Goal: Task Accomplishment & Management: Use online tool/utility

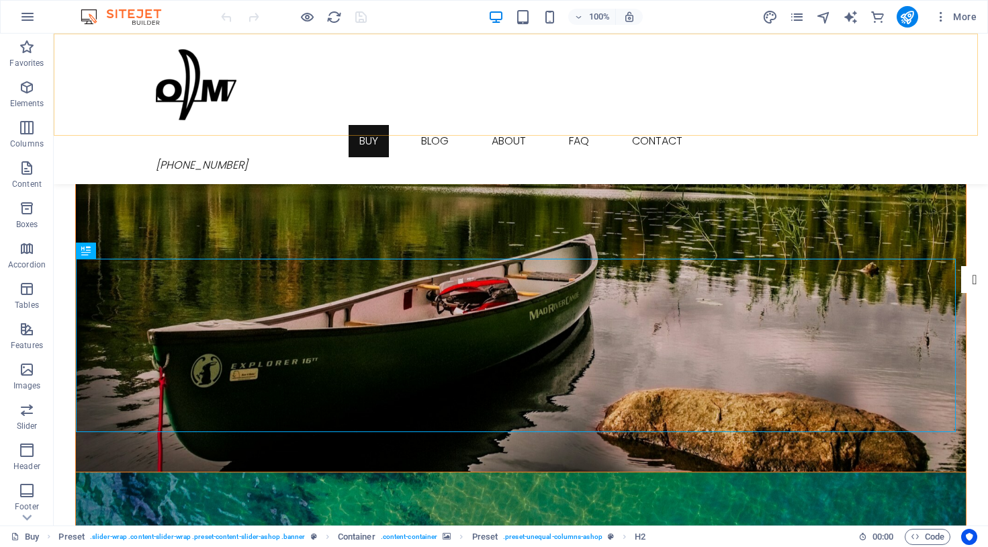
scroll to position [321, 0]
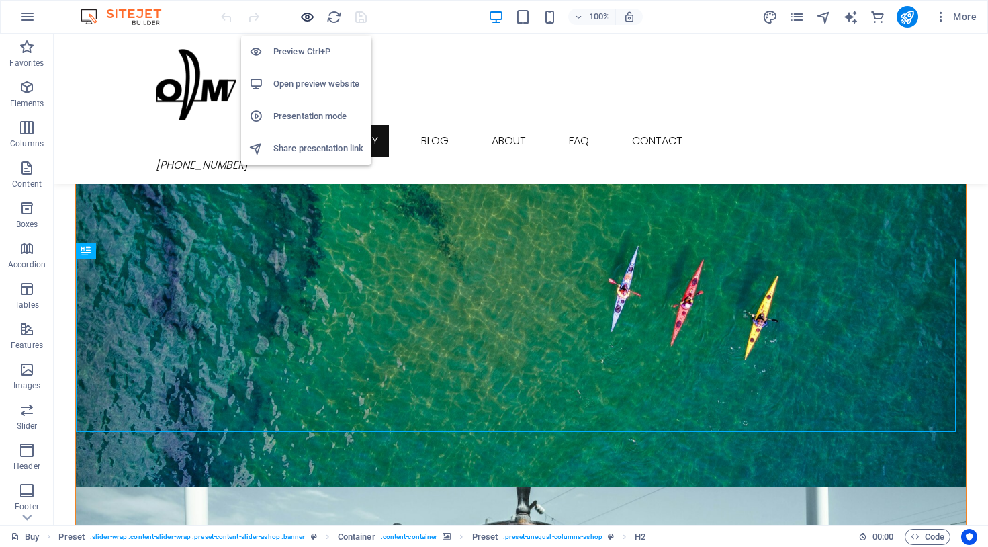
click at [307, 16] on icon "button" at bounding box center [307, 16] width 15 height 15
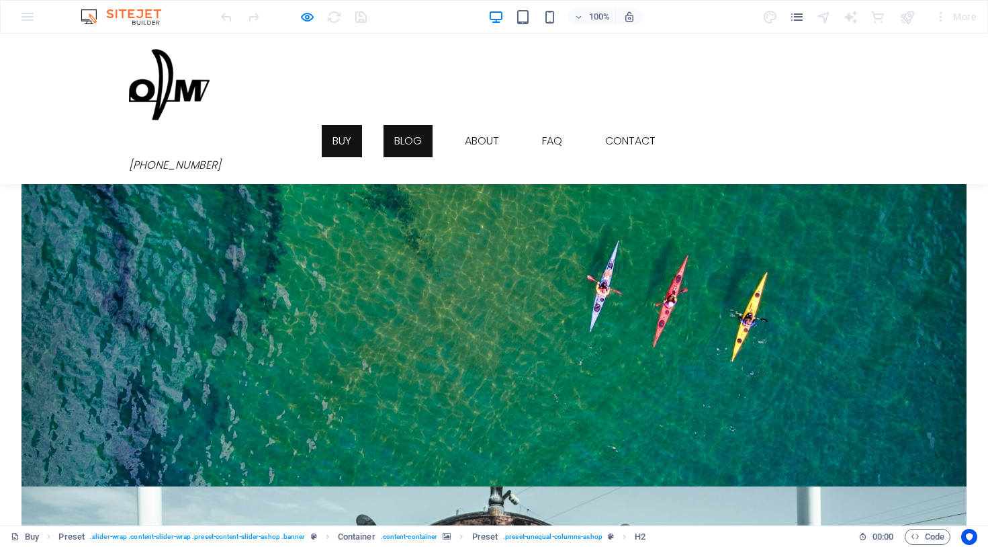
click at [400, 125] on link "Blog" at bounding box center [408, 141] width 49 height 32
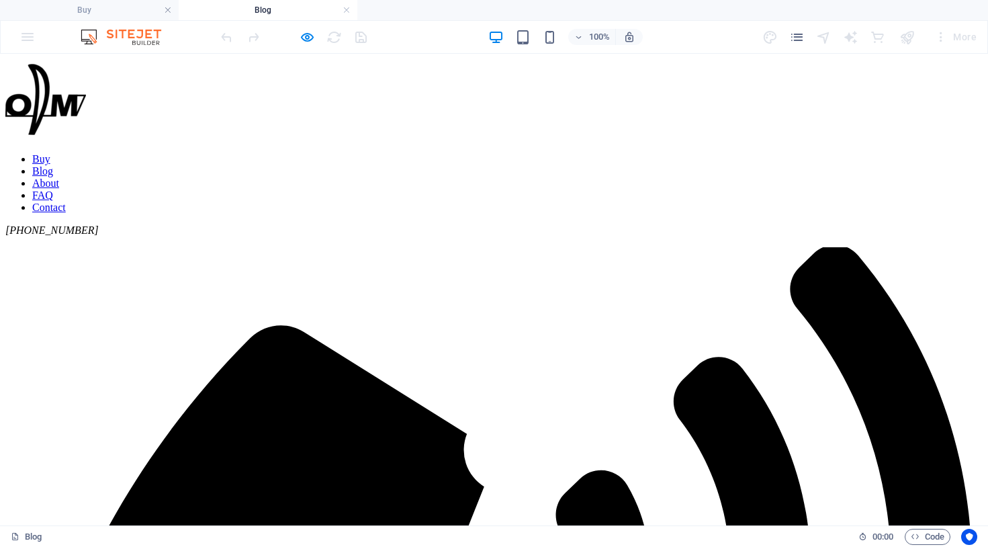
scroll to position [0, 0]
click at [308, 39] on icon "button" at bounding box center [307, 37] width 15 height 15
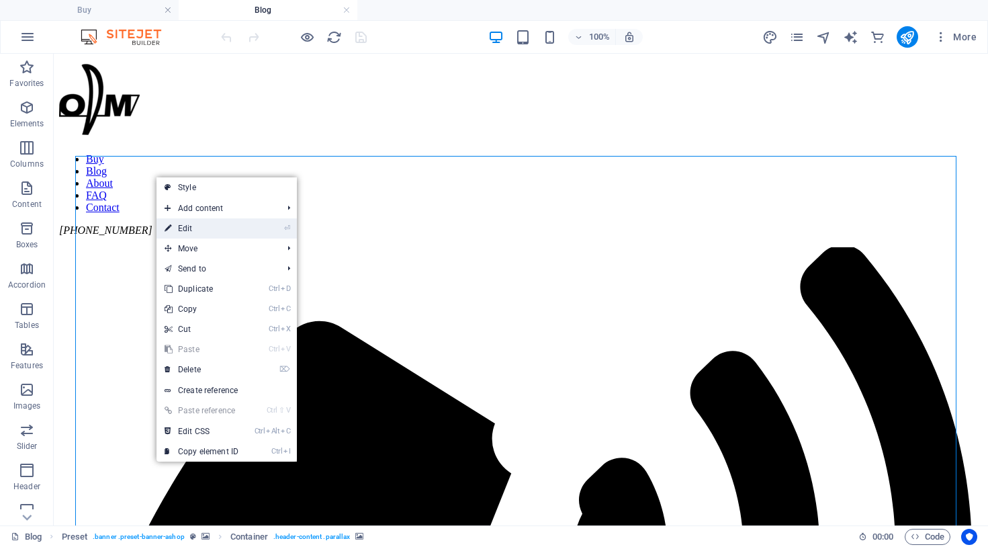
click at [206, 226] on link "⏎ Edit" at bounding box center [202, 228] width 90 height 20
select select "px"
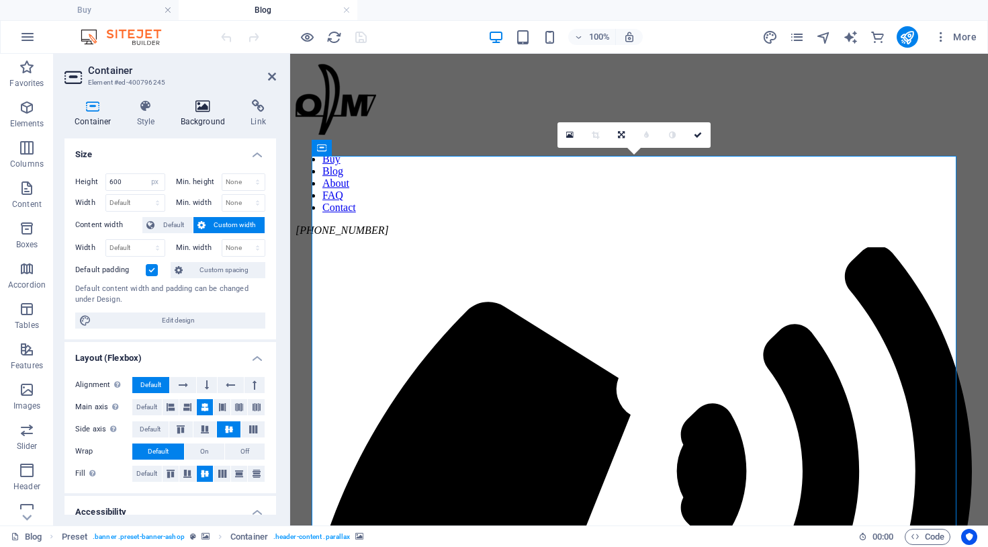
click at [211, 107] on icon at bounding box center [203, 105] width 65 height 13
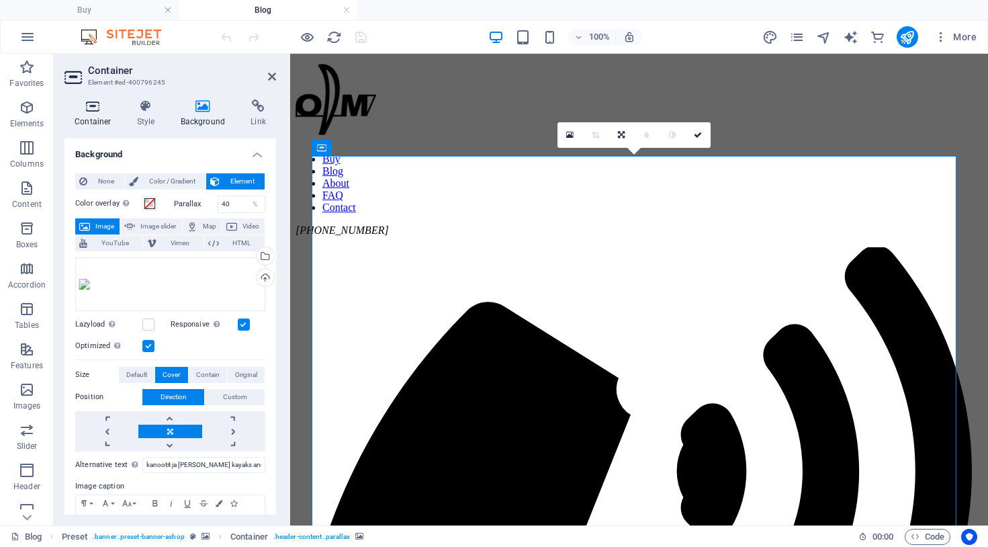
click at [93, 110] on icon at bounding box center [92, 105] width 57 height 13
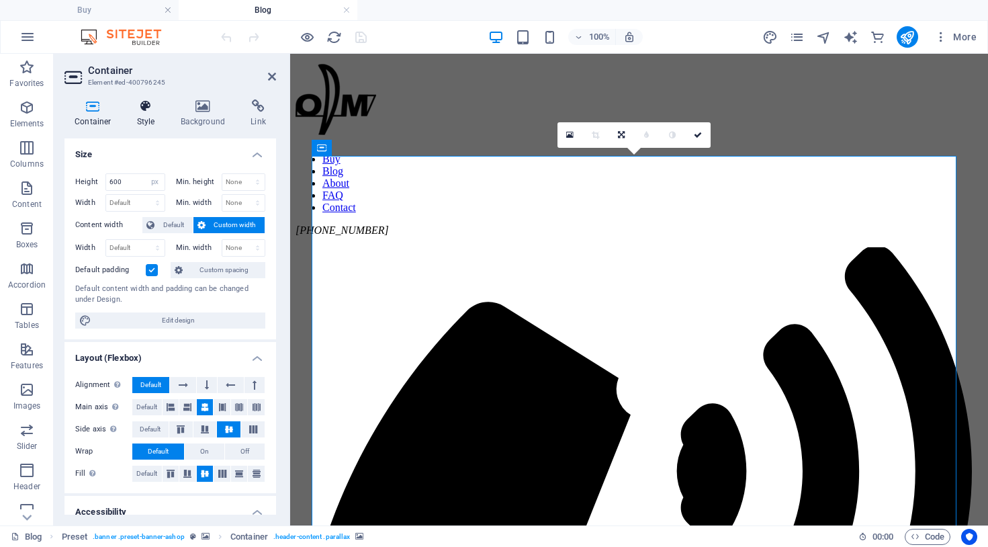
click at [150, 111] on icon at bounding box center [146, 105] width 38 height 13
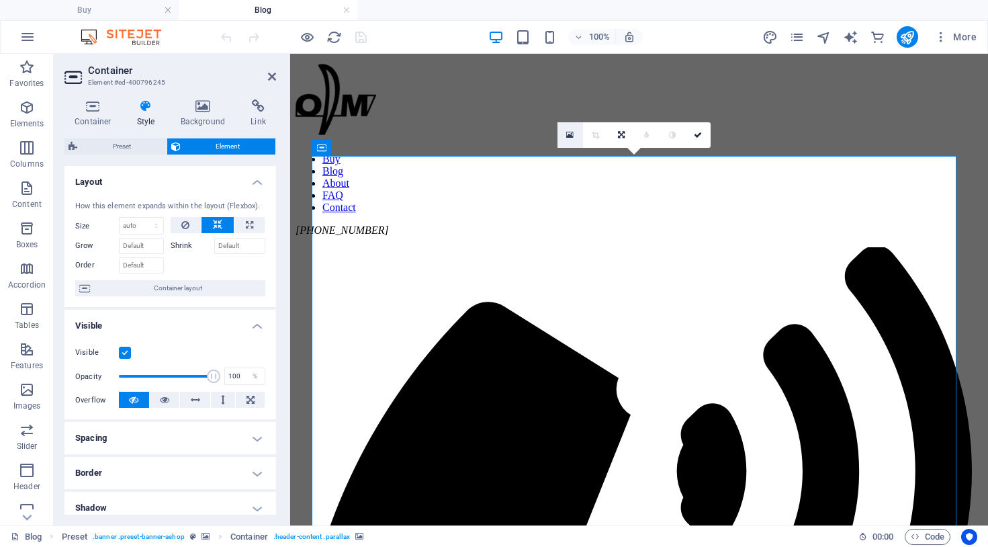
click at [570, 132] on icon at bounding box center [569, 134] width 7 height 9
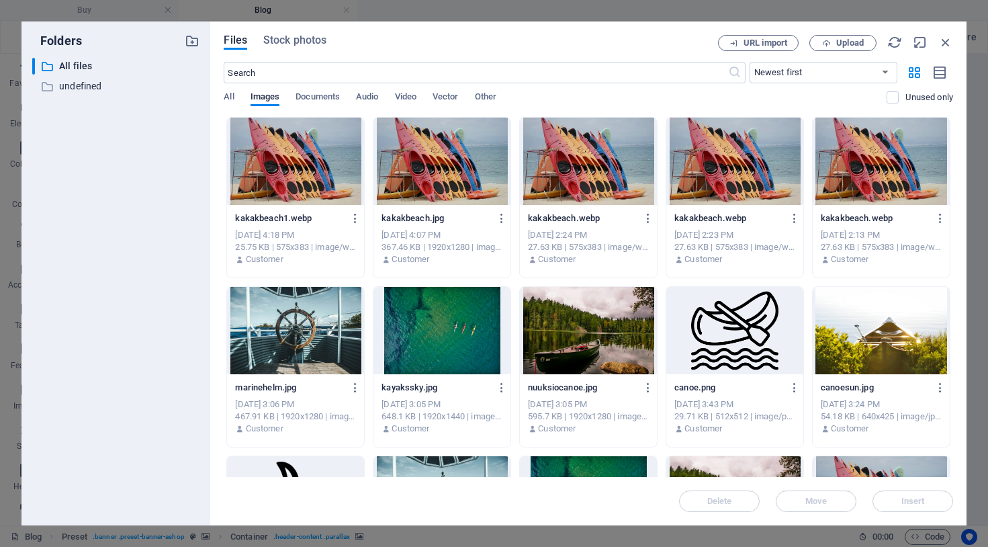
drag, startPoint x: 950, startPoint y: 139, endPoint x: 956, endPoint y: 164, distance: 25.6
click at [956, 164] on div "Files Stock photos URL import Upload ​ Newest first Oldest first Name (A-Z) Nam…" at bounding box center [588, 273] width 756 height 504
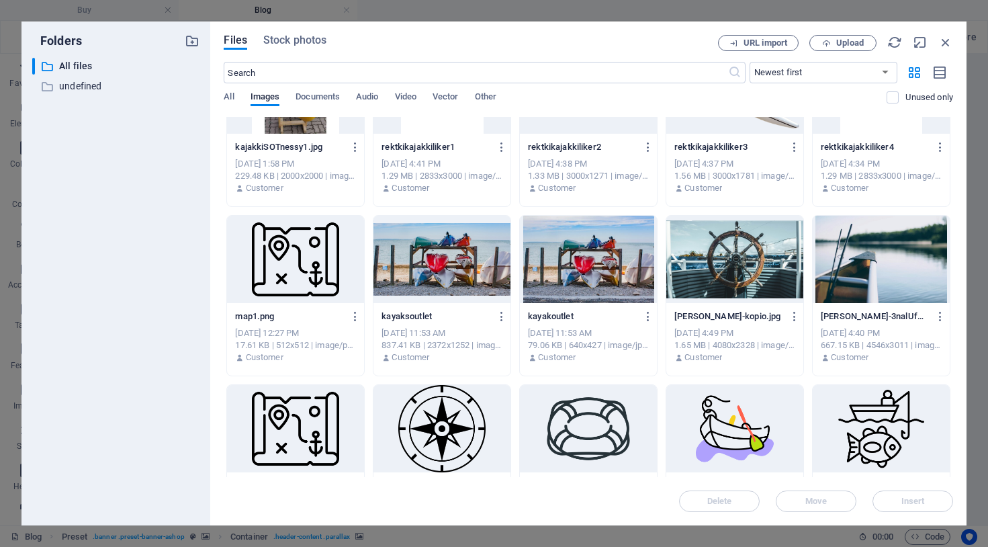
scroll to position [1435, 0]
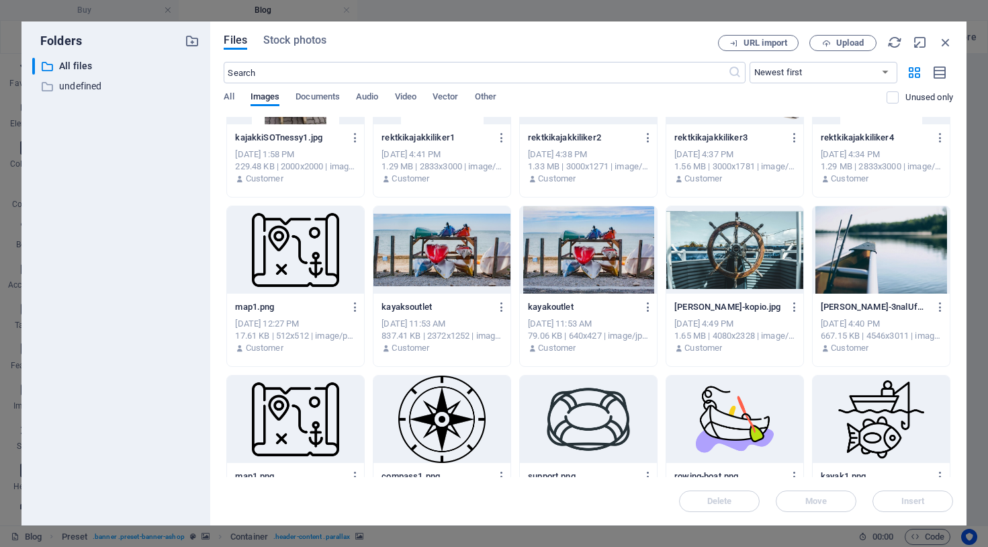
click at [435, 244] on div at bounding box center [442, 249] width 137 height 87
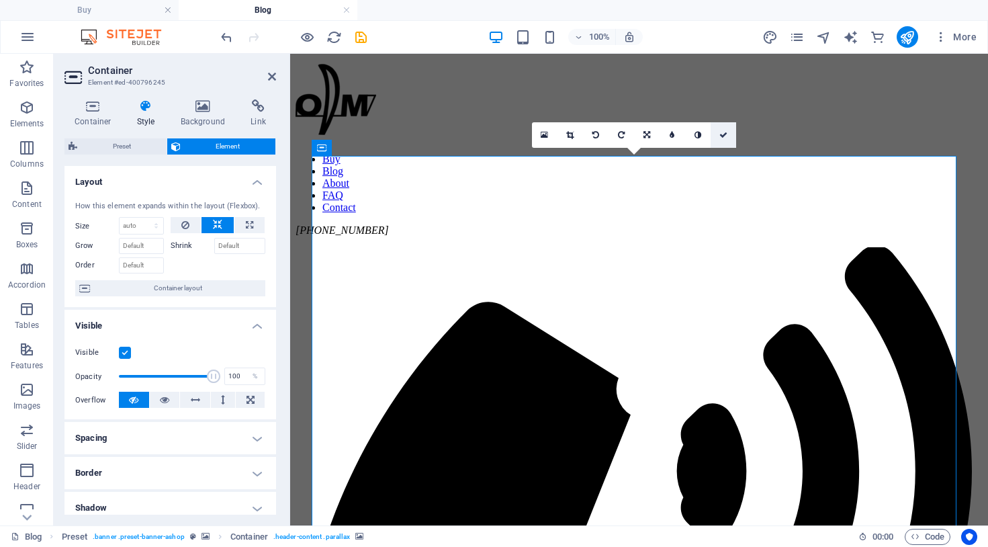
click at [726, 136] on icon at bounding box center [723, 135] width 8 height 8
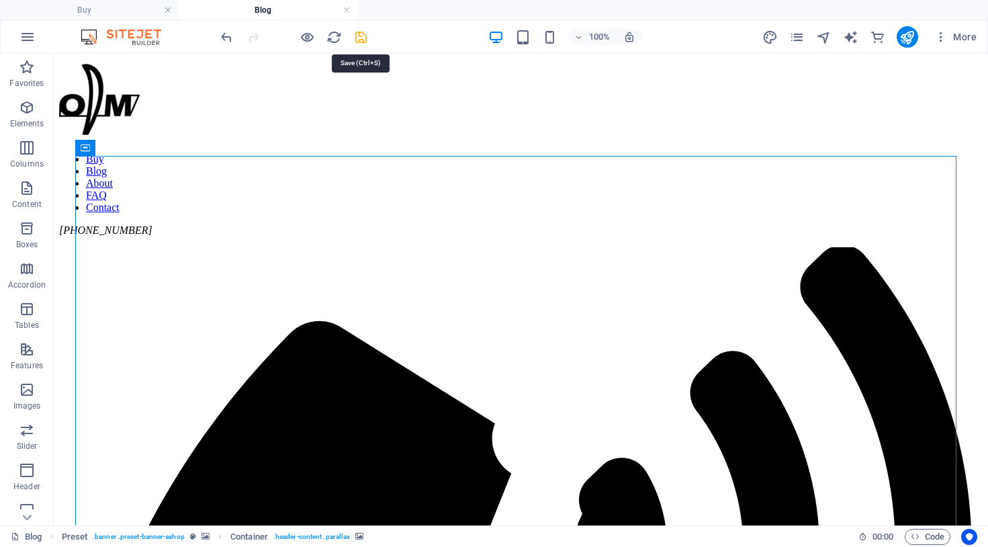
click at [363, 38] on icon "save" at bounding box center [360, 37] width 15 height 15
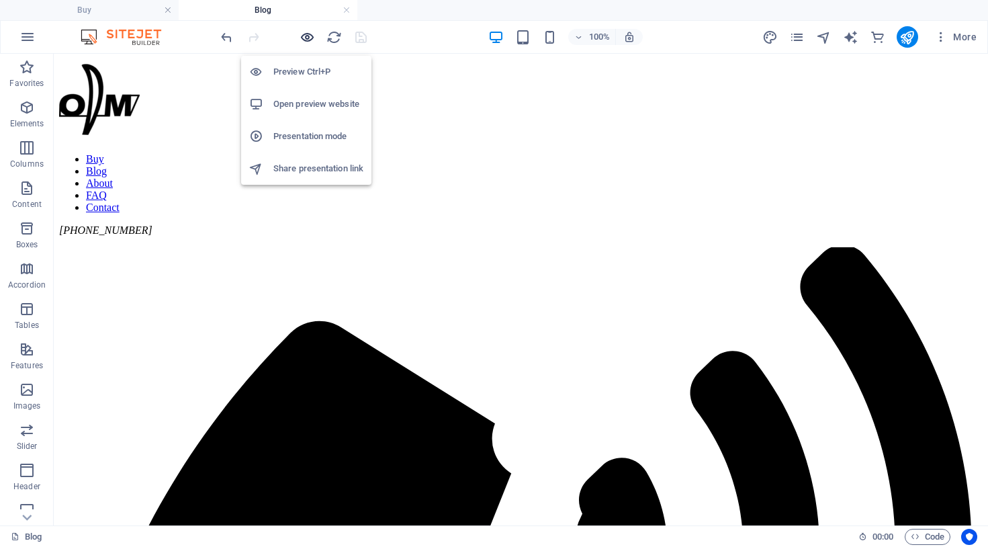
click at [306, 35] on icon "button" at bounding box center [307, 37] width 15 height 15
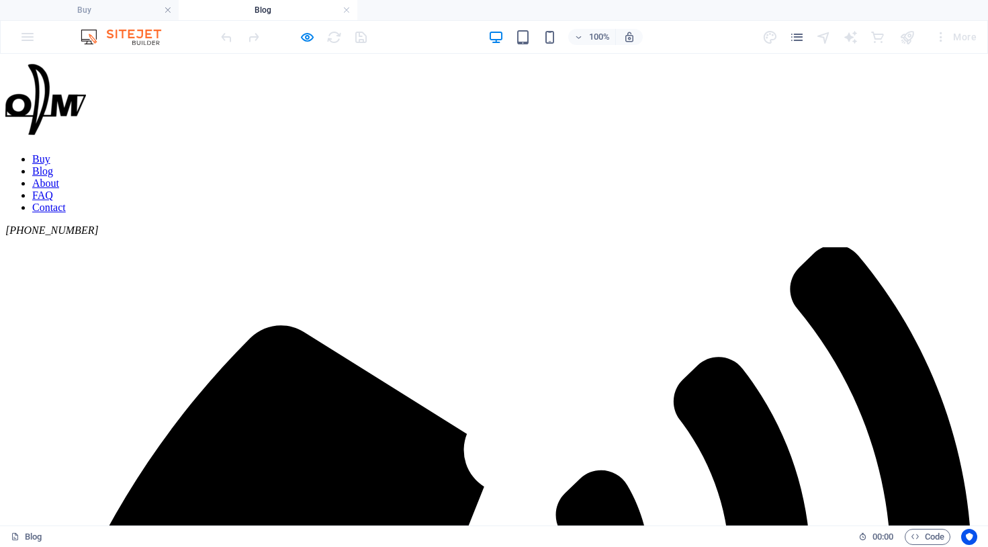
click at [66, 202] on link "Contact" at bounding box center [49, 207] width 34 height 11
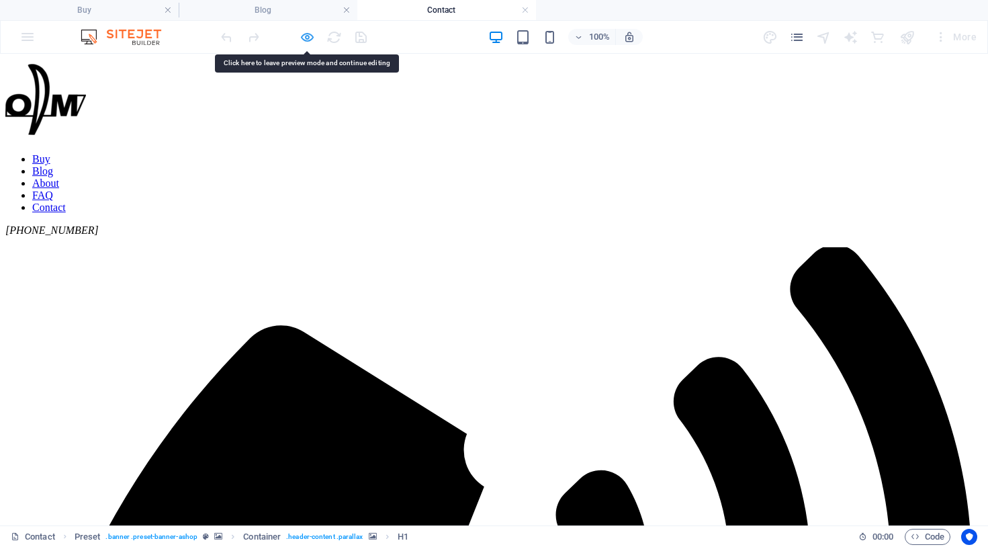
drag, startPoint x: 243, startPoint y: 138, endPoint x: 310, endPoint y: 34, distance: 123.4
click at [310, 34] on icon "button" at bounding box center [307, 37] width 15 height 15
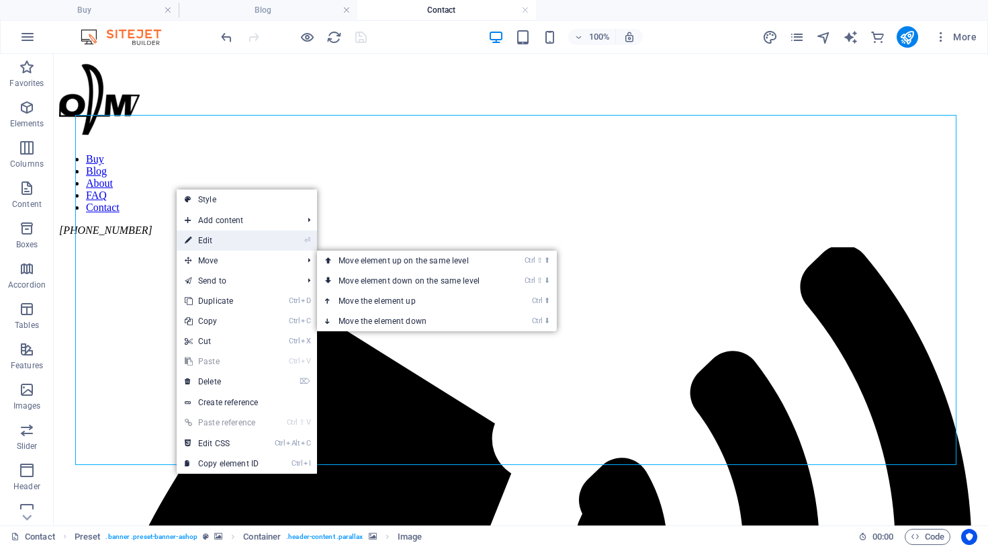
click at [237, 242] on link "⏎ Edit" at bounding box center [222, 240] width 90 height 20
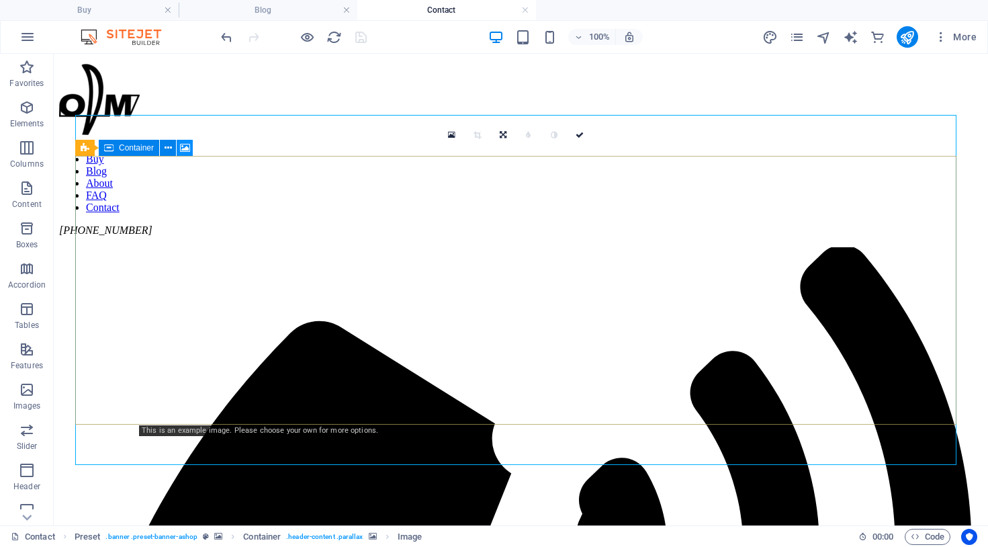
click at [187, 150] on icon at bounding box center [185, 148] width 10 height 14
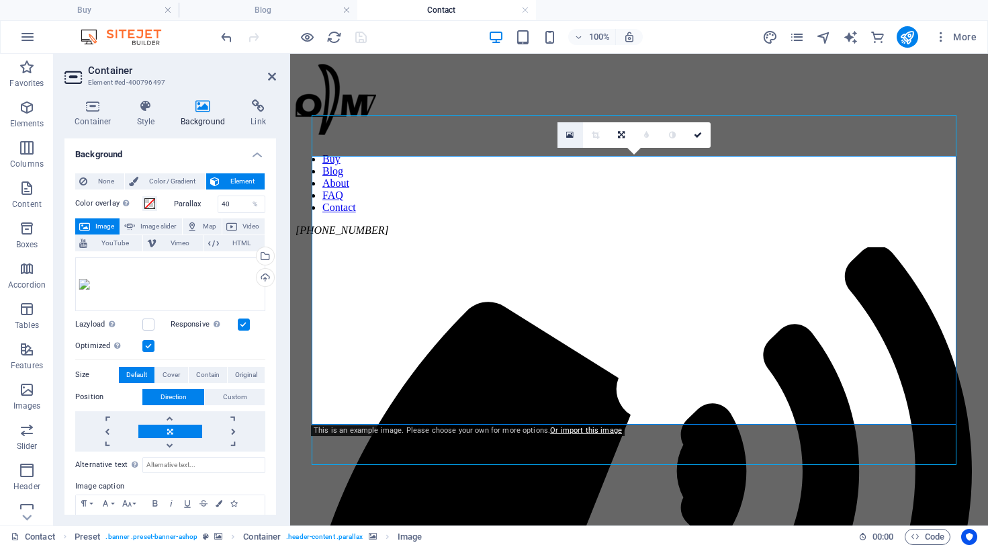
click at [572, 132] on icon at bounding box center [569, 134] width 7 height 9
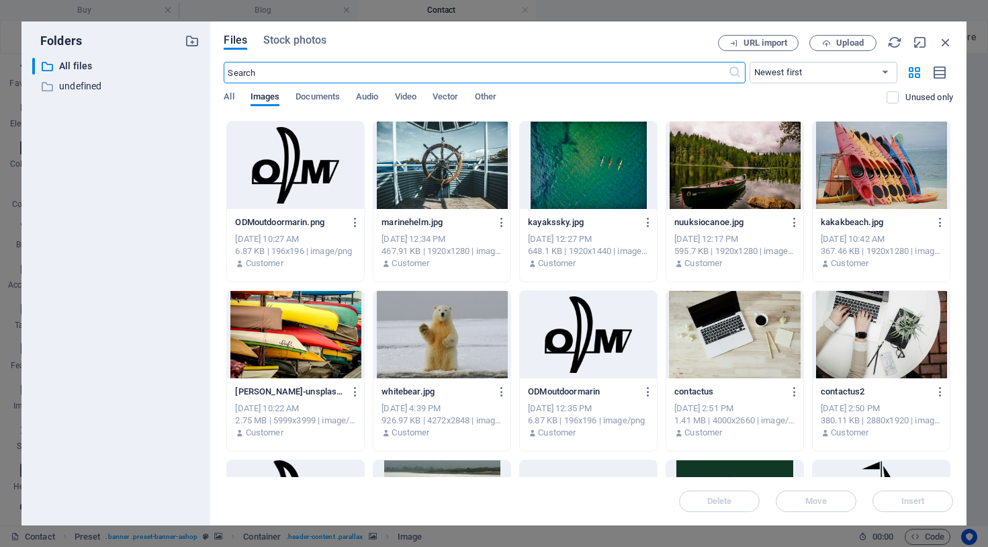
scroll to position [336, 0]
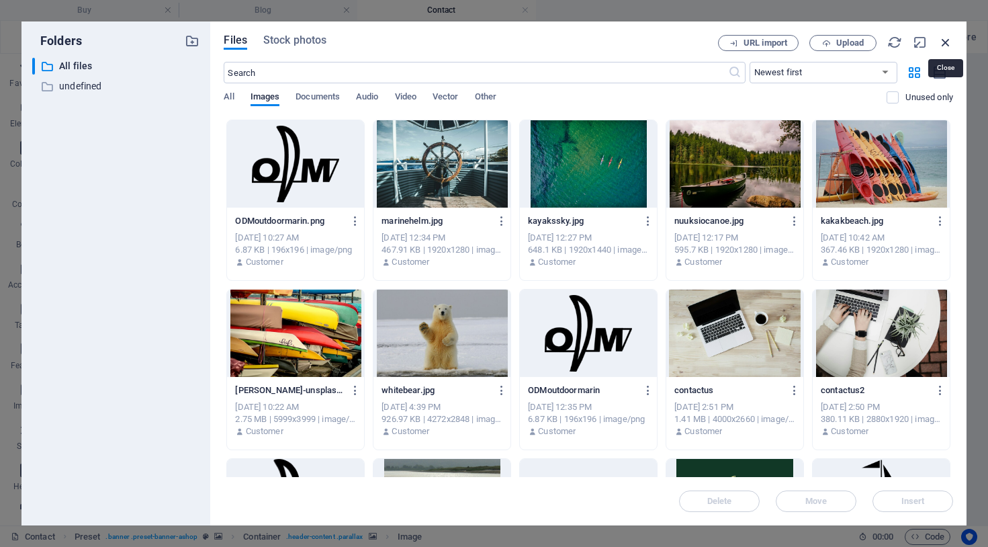
click at [945, 41] on icon "button" at bounding box center [945, 42] width 15 height 15
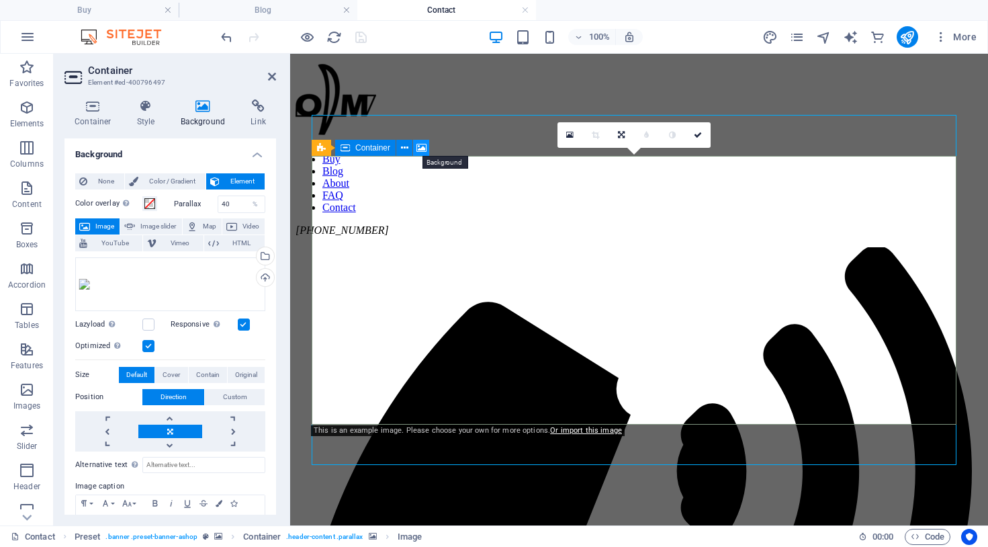
click at [416, 149] on button at bounding box center [421, 148] width 16 height 16
click at [573, 132] on icon at bounding box center [569, 134] width 7 height 9
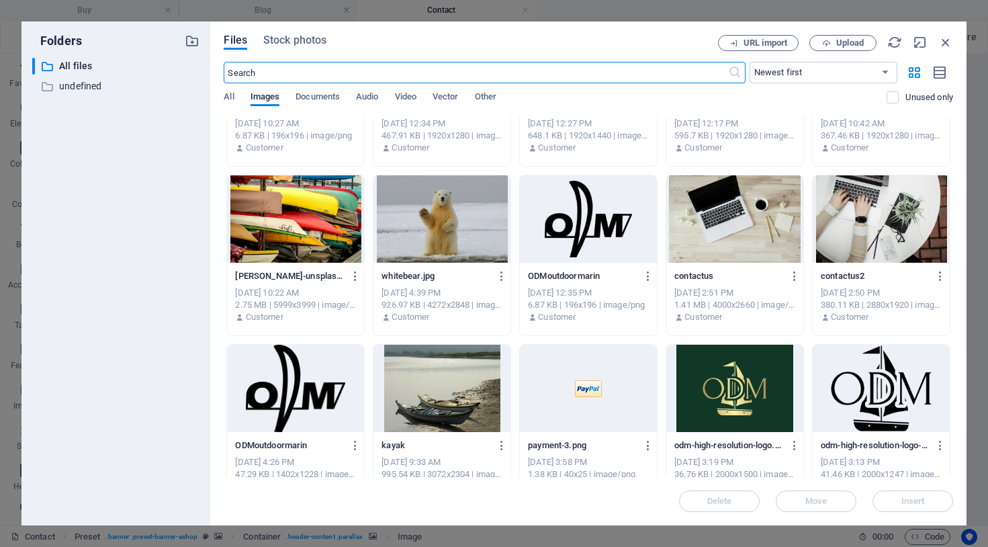
scroll to position [470, 0]
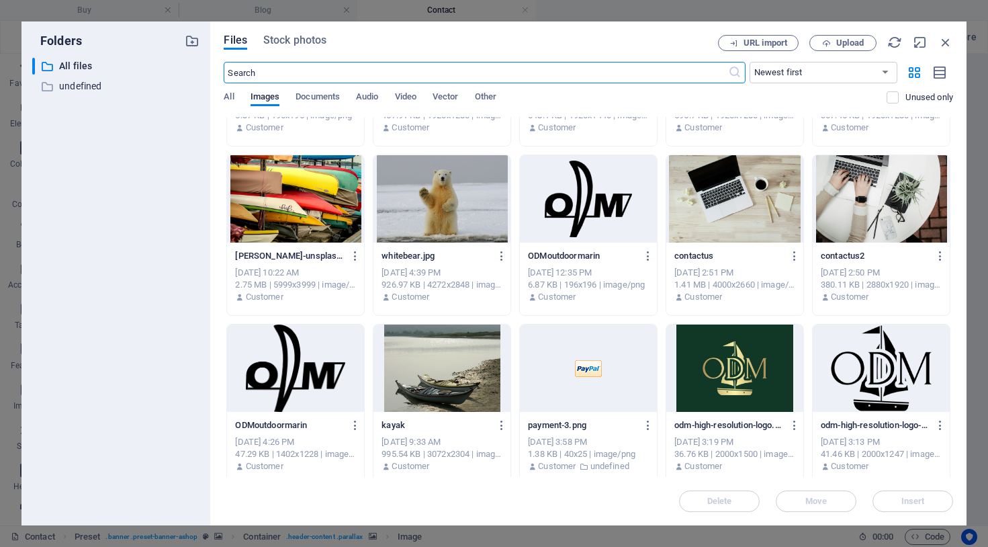
click at [731, 226] on div at bounding box center [734, 198] width 137 height 87
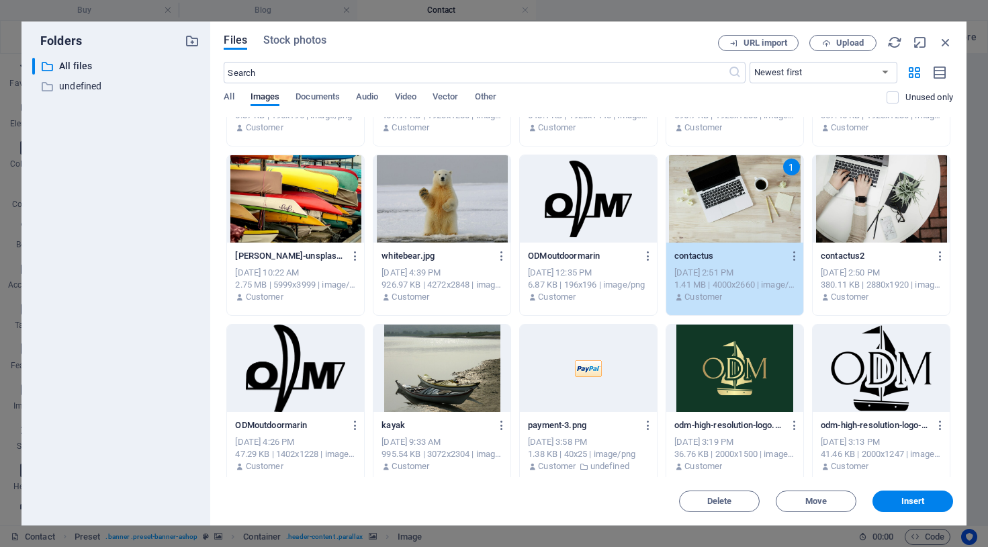
click at [730, 226] on div "1" at bounding box center [734, 198] width 137 height 87
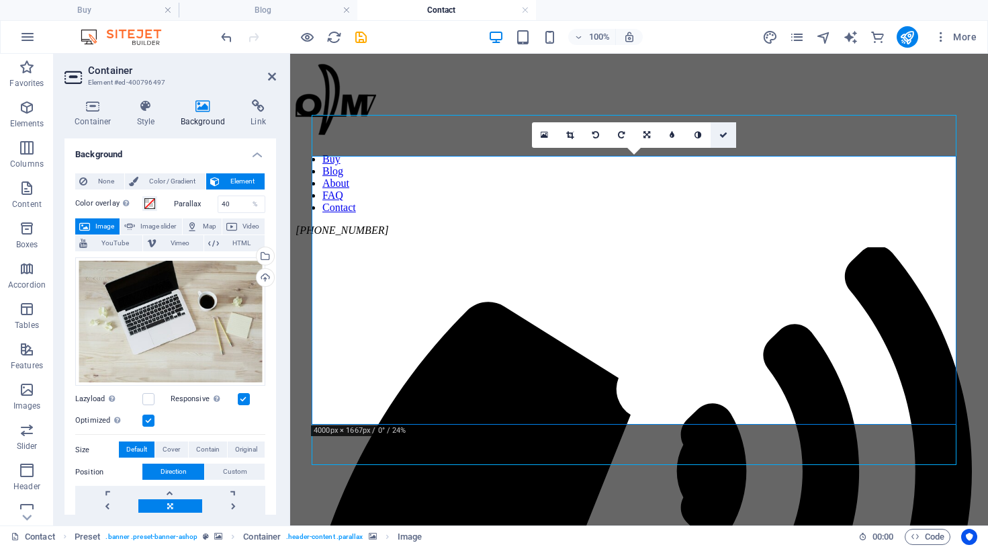
click at [724, 134] on icon at bounding box center [723, 135] width 8 height 8
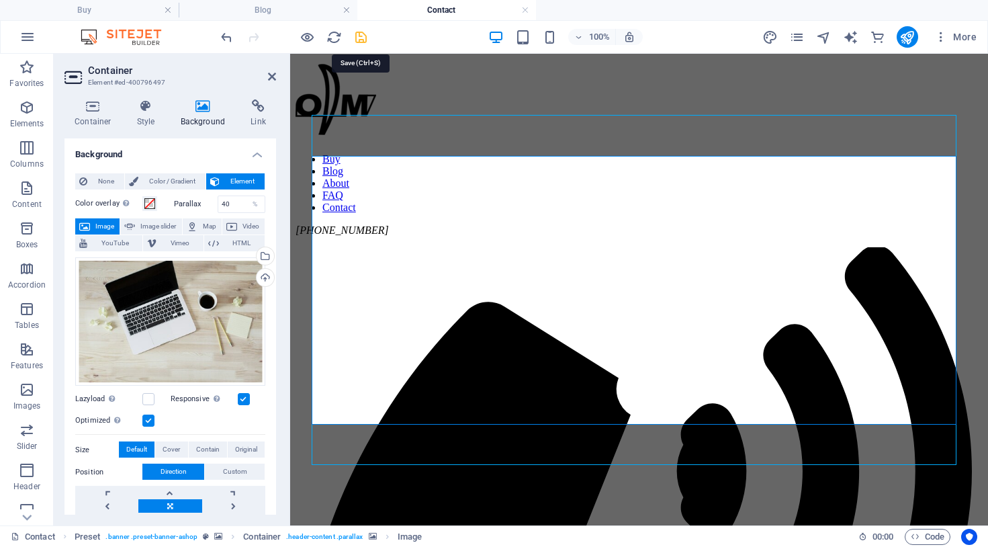
click at [363, 42] on icon "save" at bounding box center [360, 37] width 15 height 15
checkbox input "false"
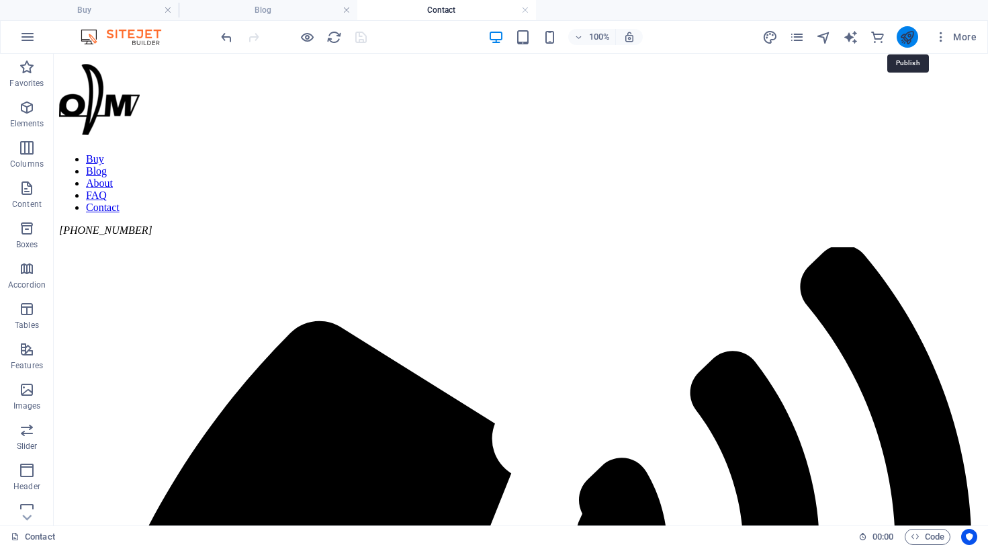
click at [906, 39] on icon "publish" at bounding box center [907, 37] width 15 height 15
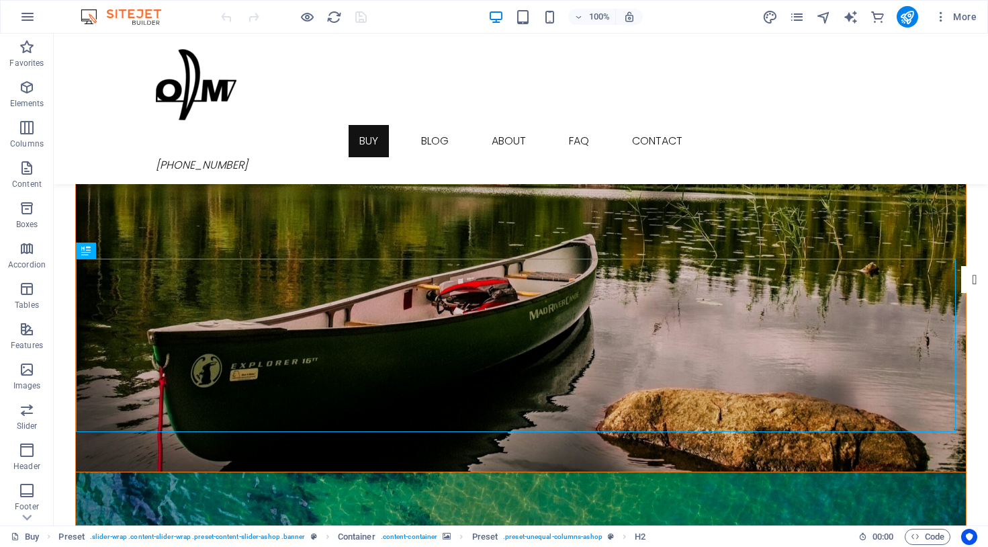
scroll to position [321, 0]
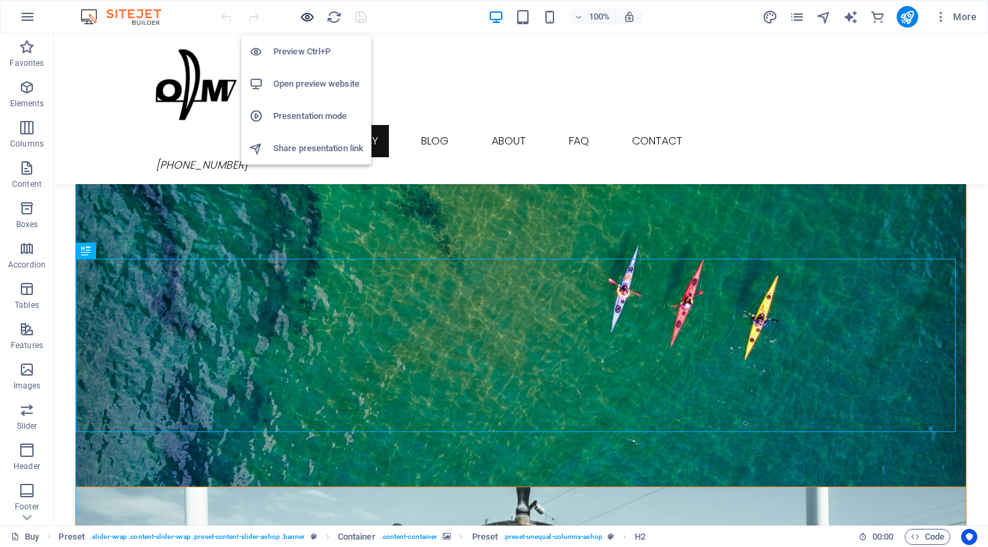
click at [306, 21] on icon "button" at bounding box center [307, 16] width 15 height 15
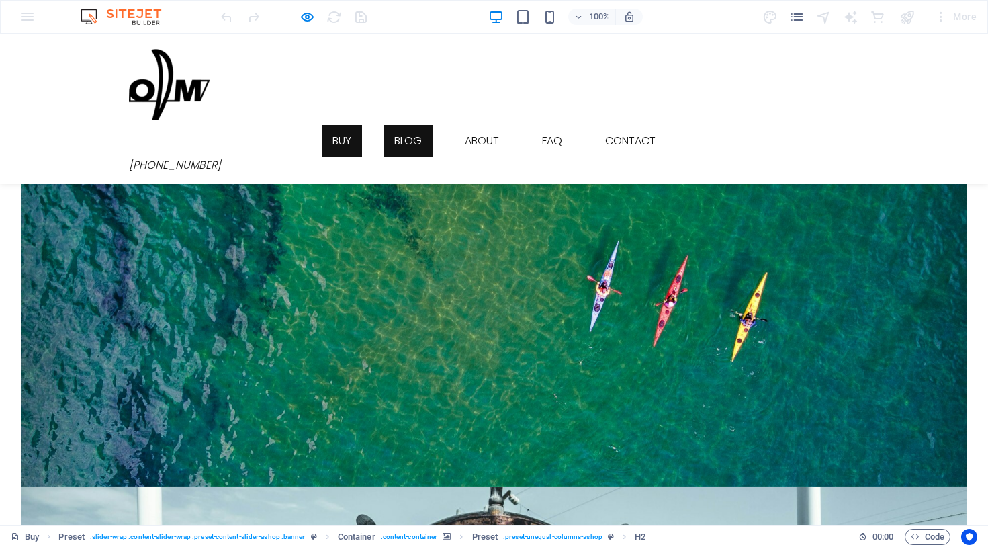
click at [384, 125] on link "Blog" at bounding box center [408, 141] width 49 height 32
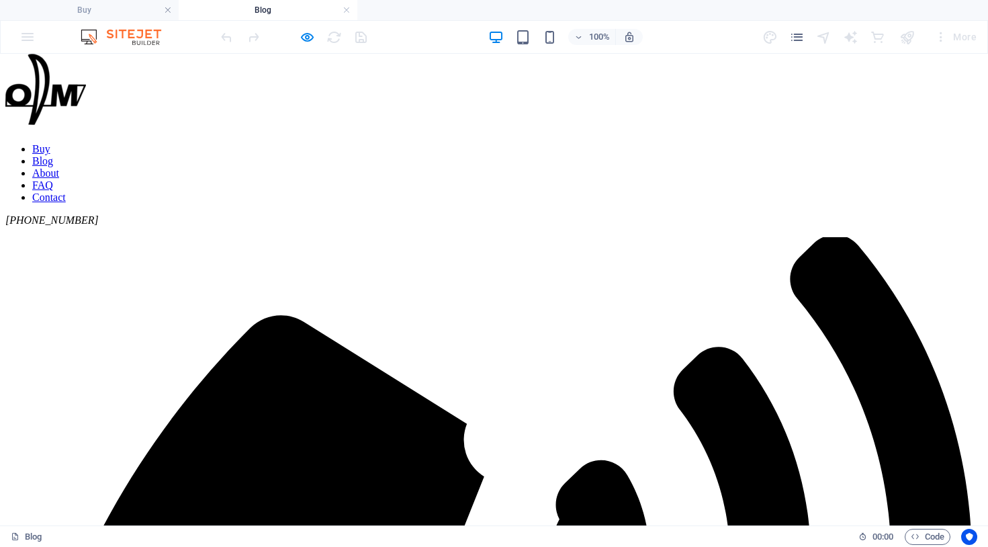
scroll to position [2, 0]
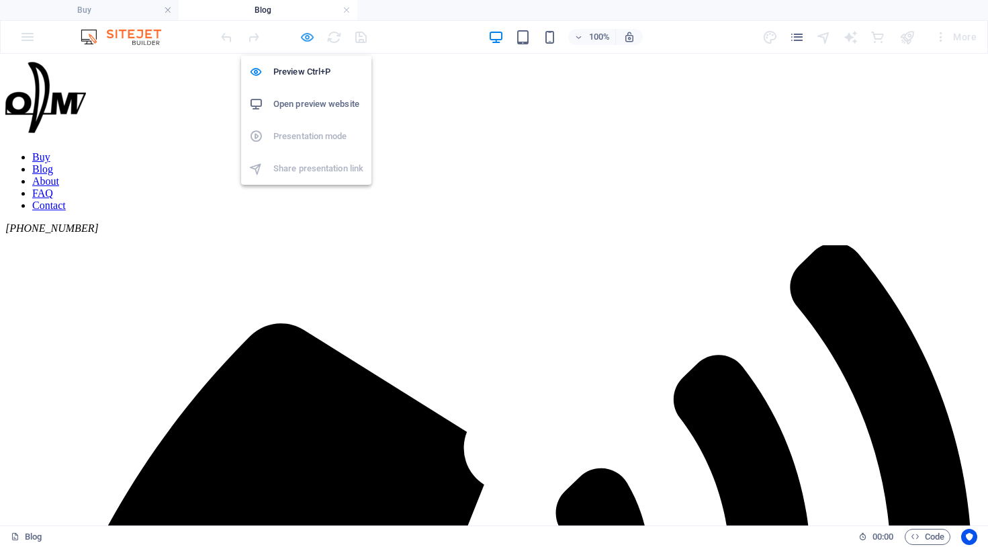
click at [305, 36] on icon "button" at bounding box center [307, 37] width 15 height 15
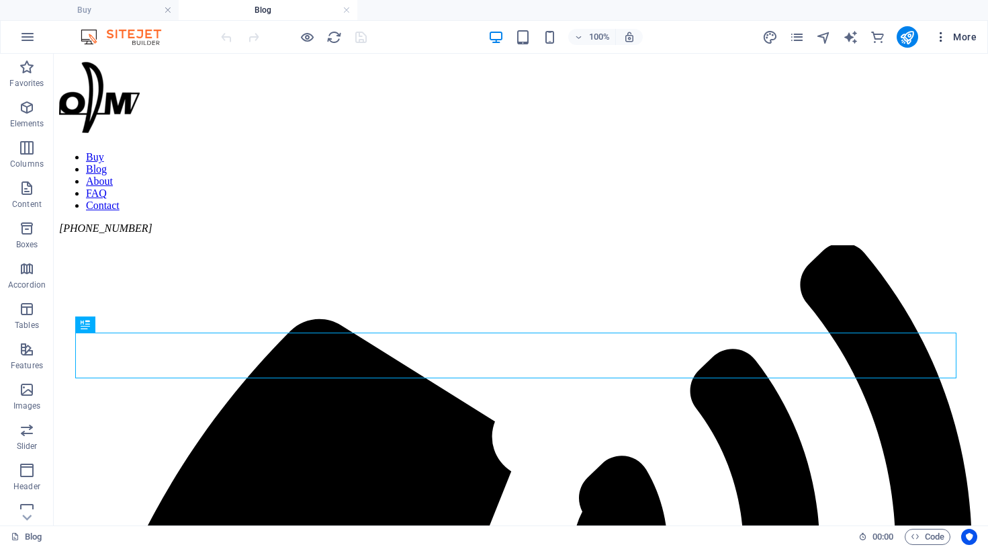
click at [961, 34] on span "More" at bounding box center [955, 36] width 42 height 13
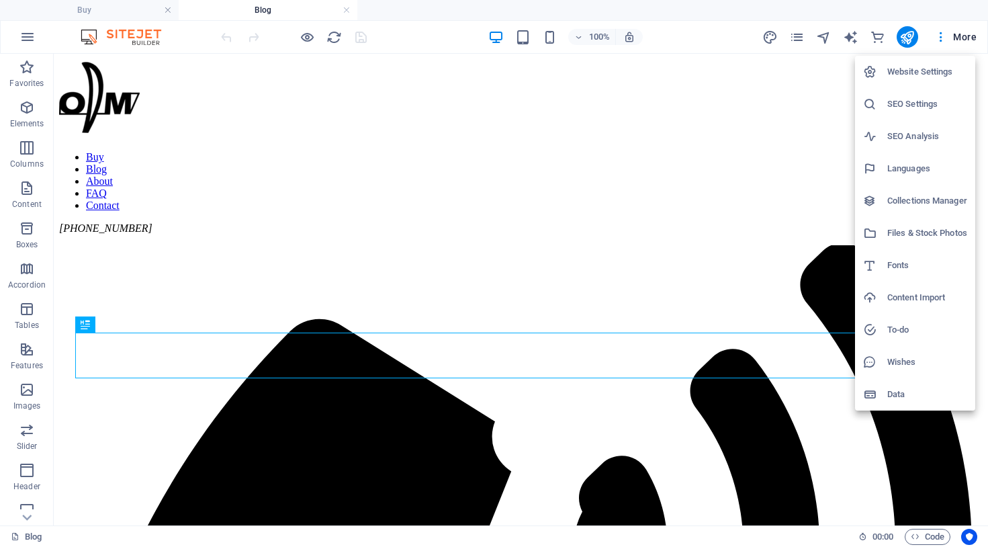
click at [763, 77] on div at bounding box center [494, 273] width 988 height 547
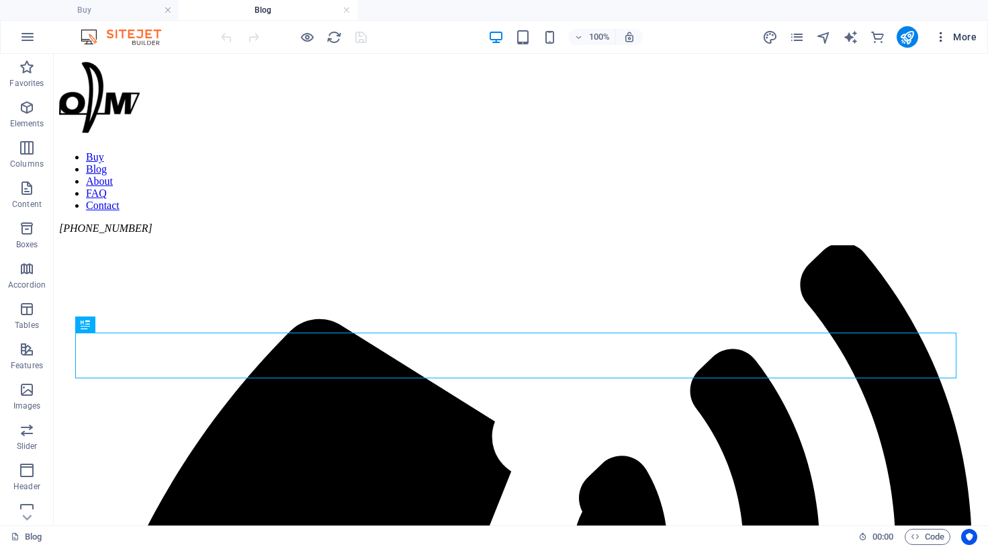
click at [965, 36] on span "More" at bounding box center [955, 36] width 42 height 13
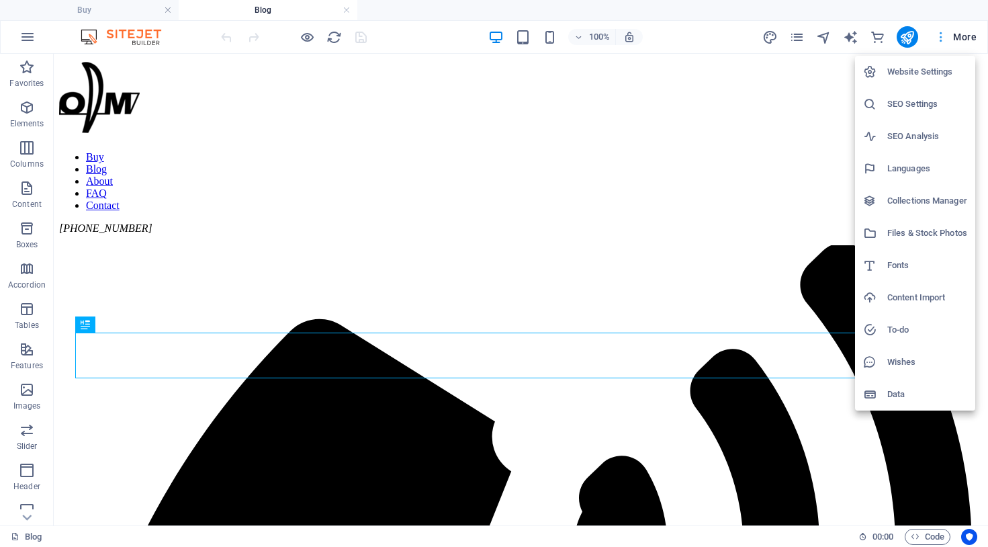
click at [965, 36] on div at bounding box center [494, 273] width 988 height 547
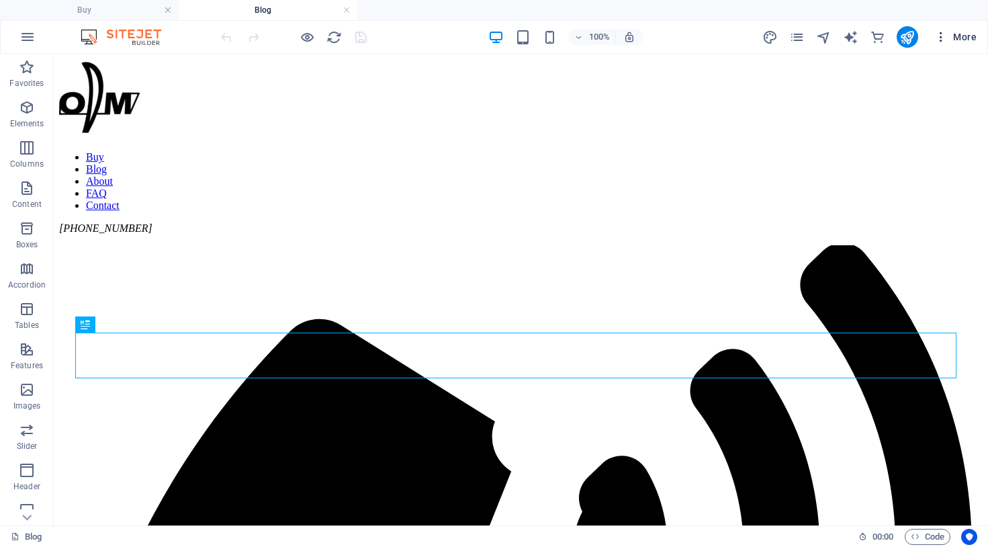
click at [941, 36] on icon "button" at bounding box center [940, 36] width 13 height 13
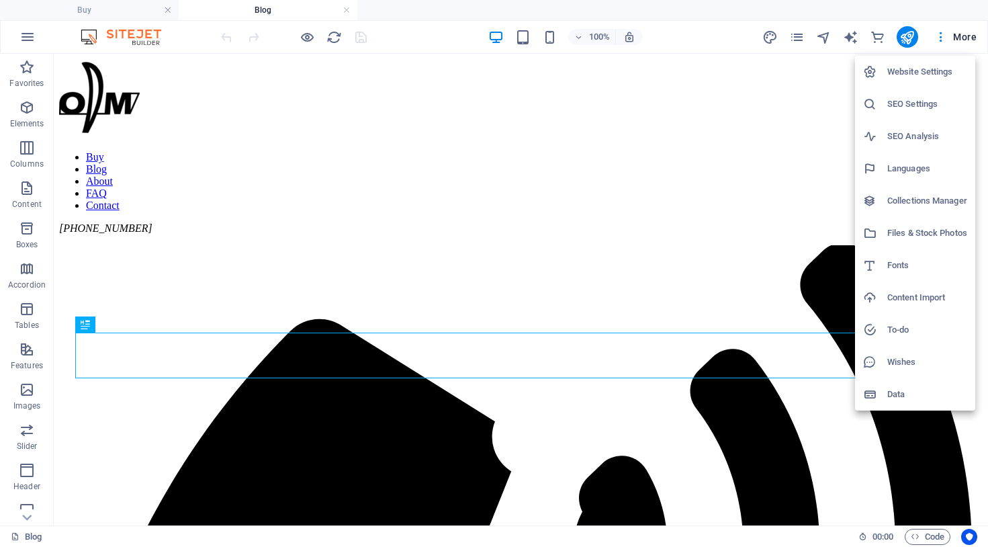
click at [924, 232] on h6 "Files & Stock Photos" at bounding box center [927, 233] width 80 height 16
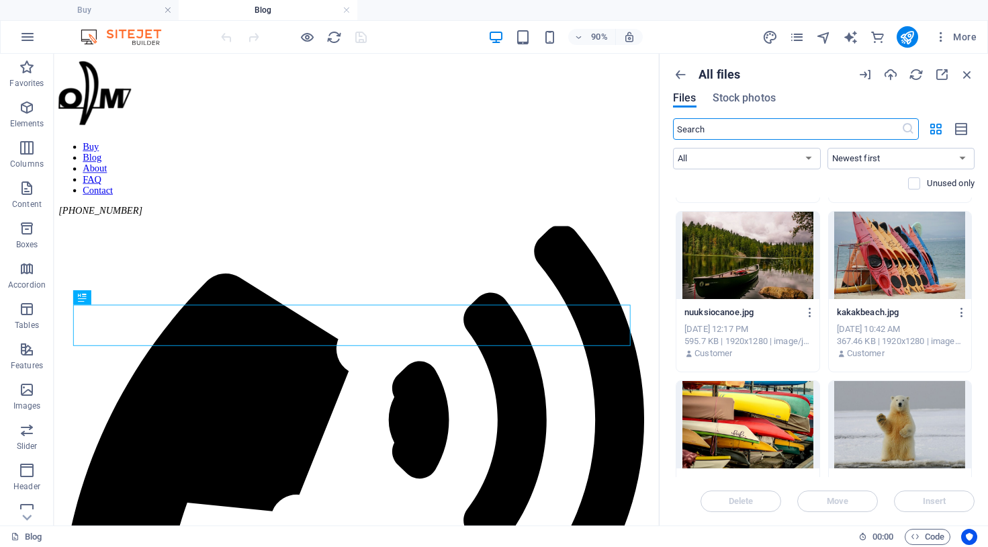
scroll to position [1037, 0]
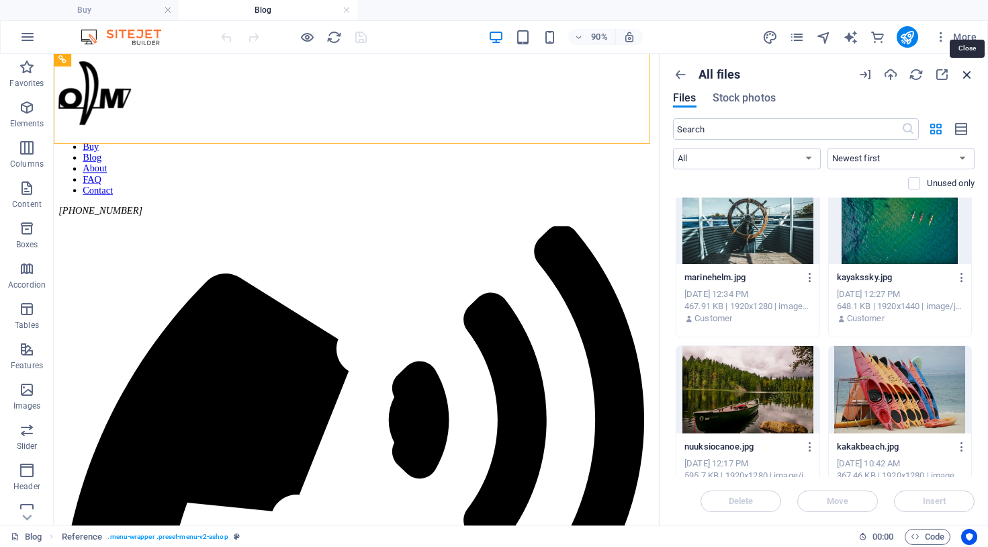
click at [966, 77] on icon "button" at bounding box center [967, 74] width 15 height 15
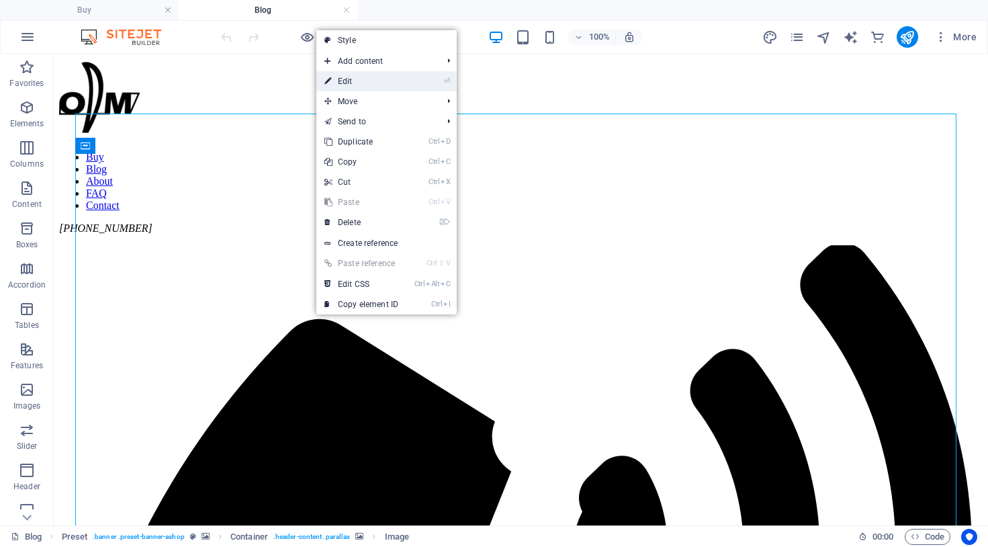
click at [349, 81] on link "⏎ Edit" at bounding box center [361, 81] width 90 height 20
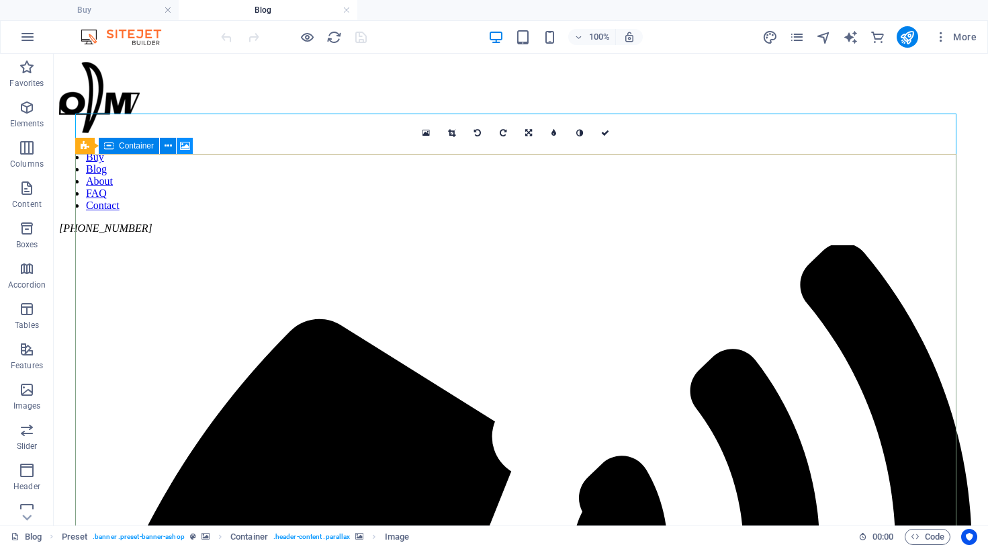
click at [185, 145] on icon at bounding box center [185, 146] width 10 height 14
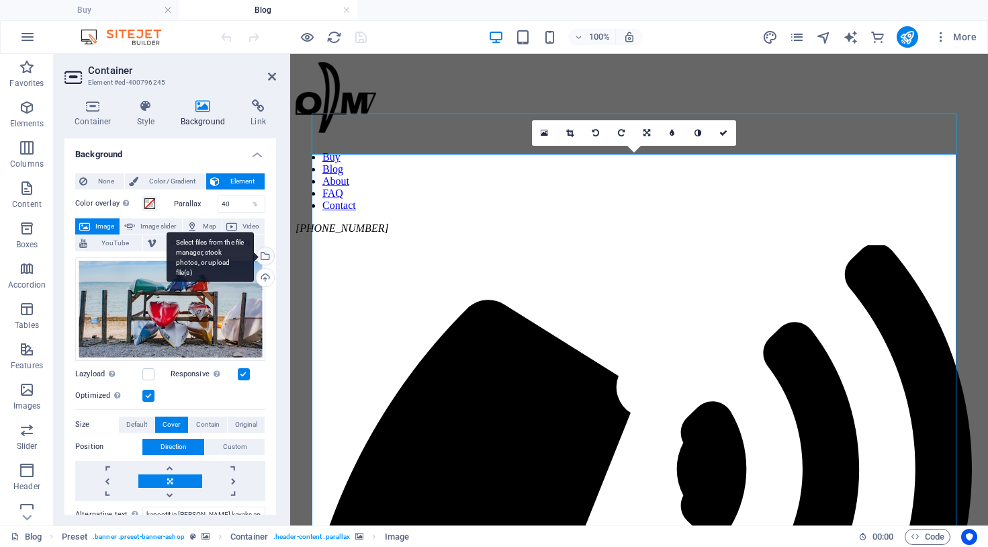
click at [263, 260] on div "Select files from the file manager, stock photos, or upload file(s)" at bounding box center [264, 257] width 20 height 20
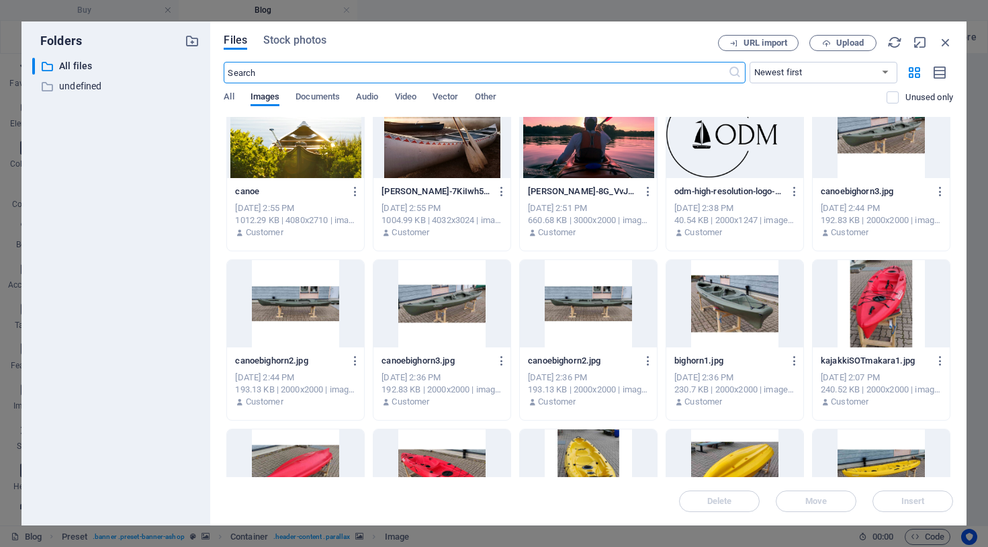
scroll to position [806, 0]
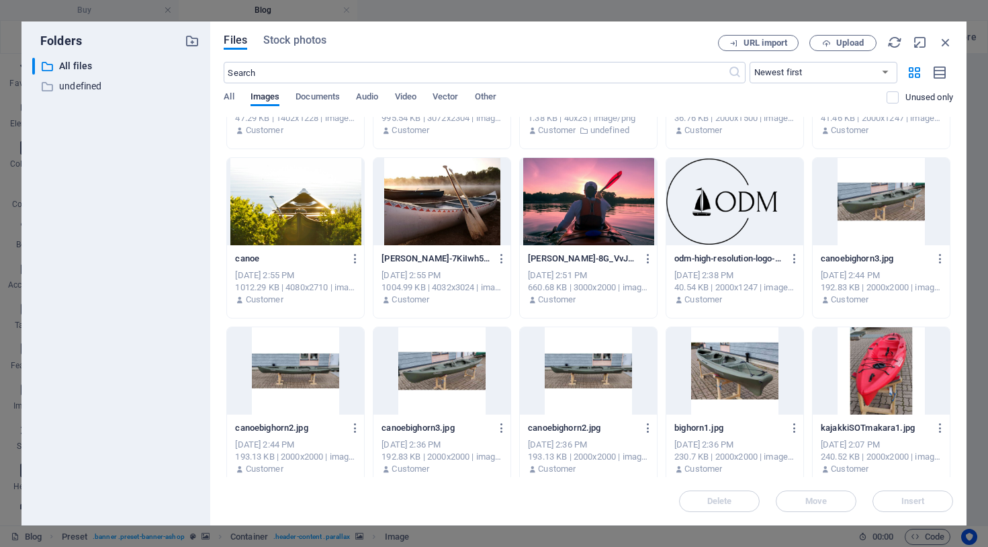
click at [449, 216] on div at bounding box center [442, 201] width 137 height 87
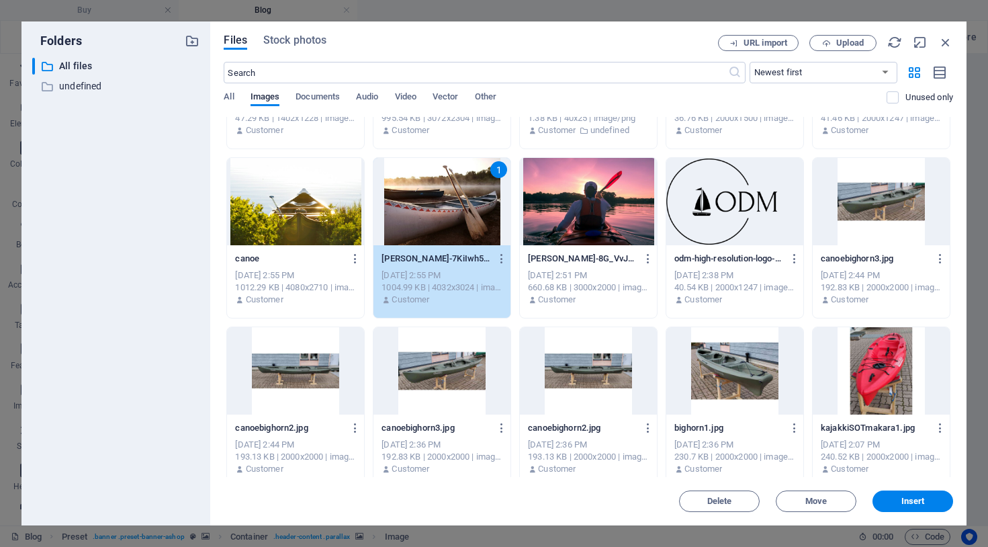
click at [449, 216] on div "1" at bounding box center [442, 201] width 137 height 87
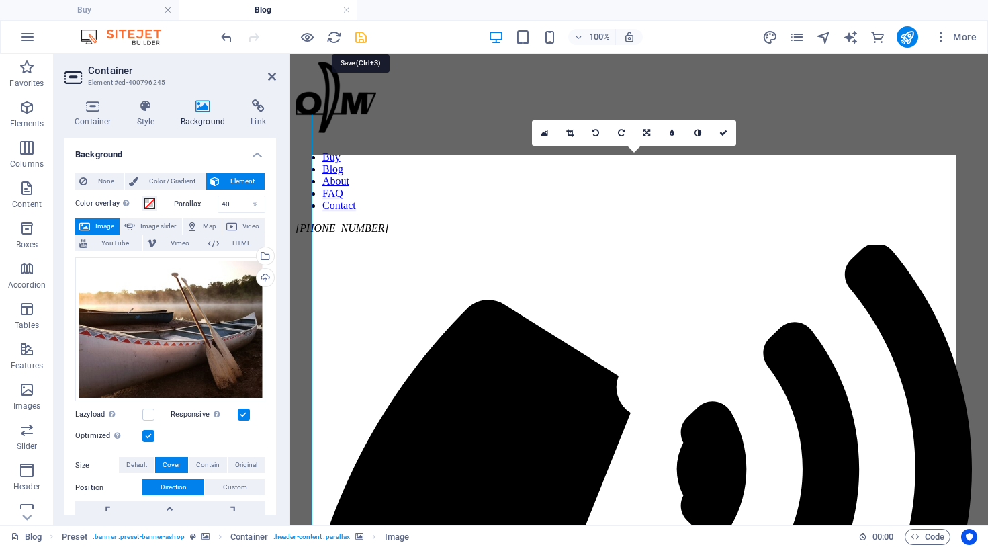
click at [362, 35] on icon "save" at bounding box center [360, 37] width 15 height 15
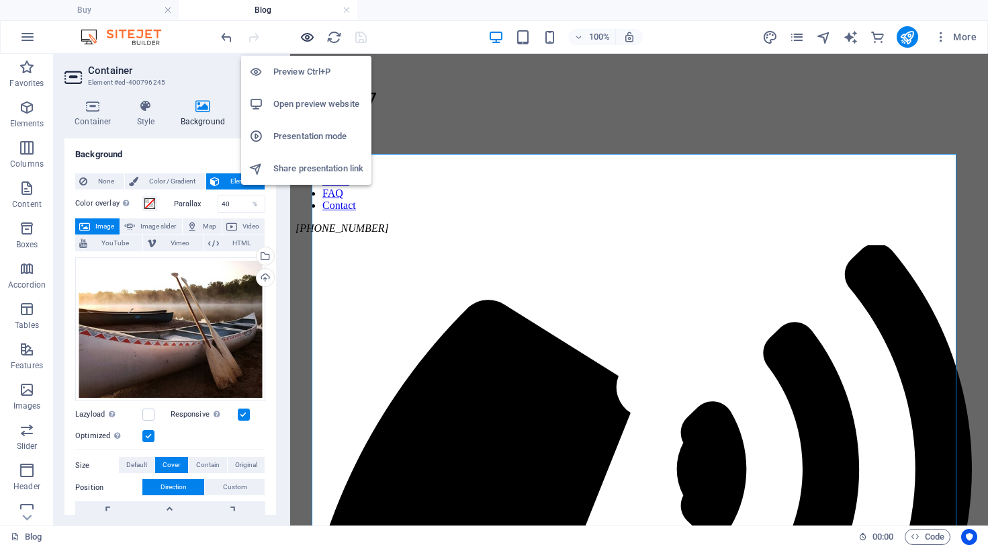
click at [306, 41] on icon "button" at bounding box center [307, 37] width 15 height 15
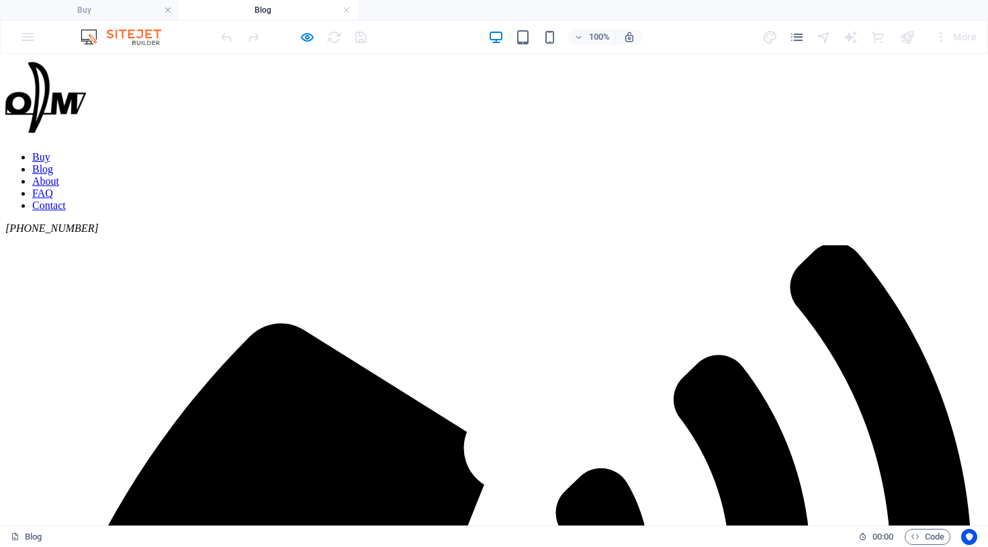
click at [53, 187] on link "FAQ" at bounding box center [42, 192] width 21 height 11
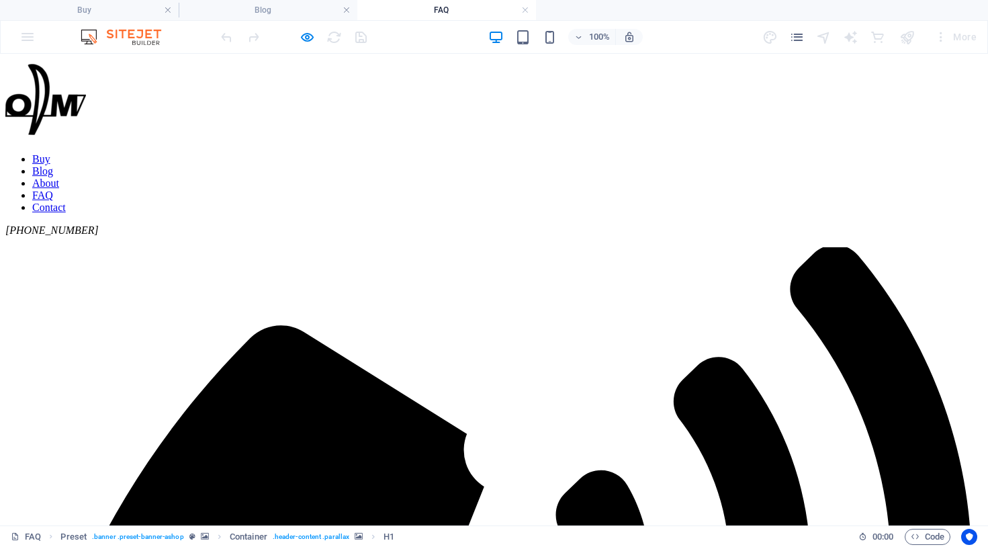
scroll to position [0, 0]
click at [607, 153] on nav "Buy Blog About FAQ Contact" at bounding box center [493, 183] width 977 height 60
click at [310, 39] on icon "button" at bounding box center [307, 37] width 15 height 15
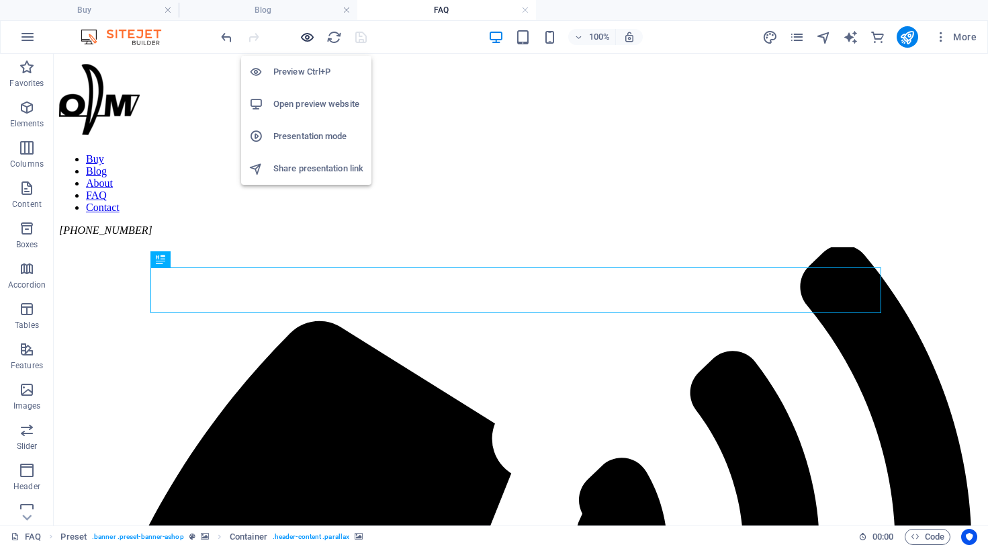
click at [304, 36] on icon "button" at bounding box center [307, 37] width 15 height 15
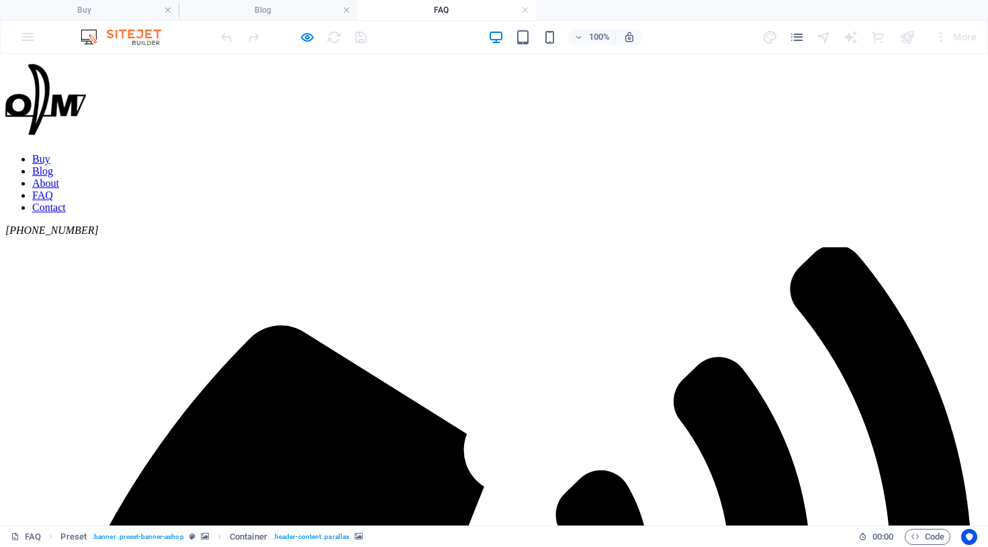
click at [66, 202] on link "Contact" at bounding box center [49, 207] width 34 height 11
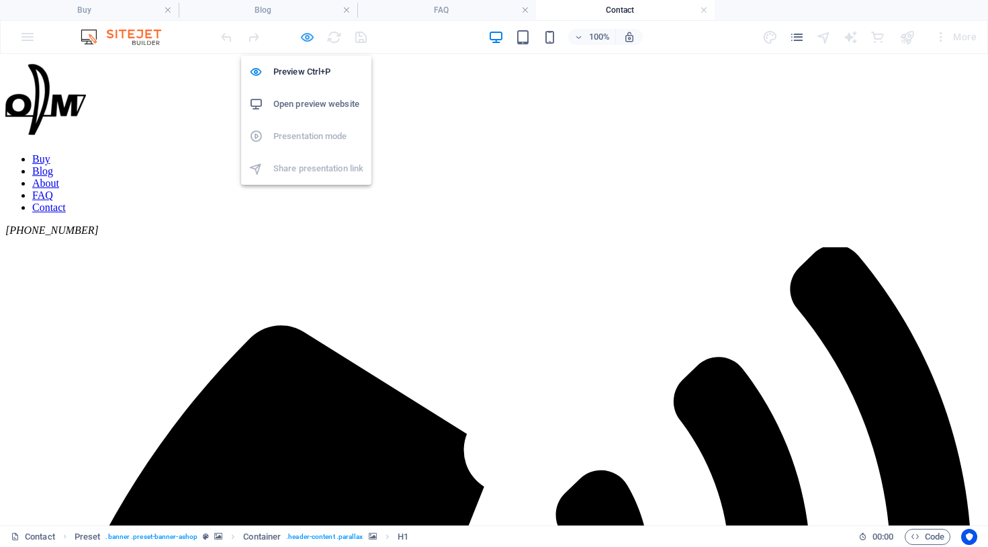
click at [306, 42] on icon "button" at bounding box center [307, 37] width 15 height 15
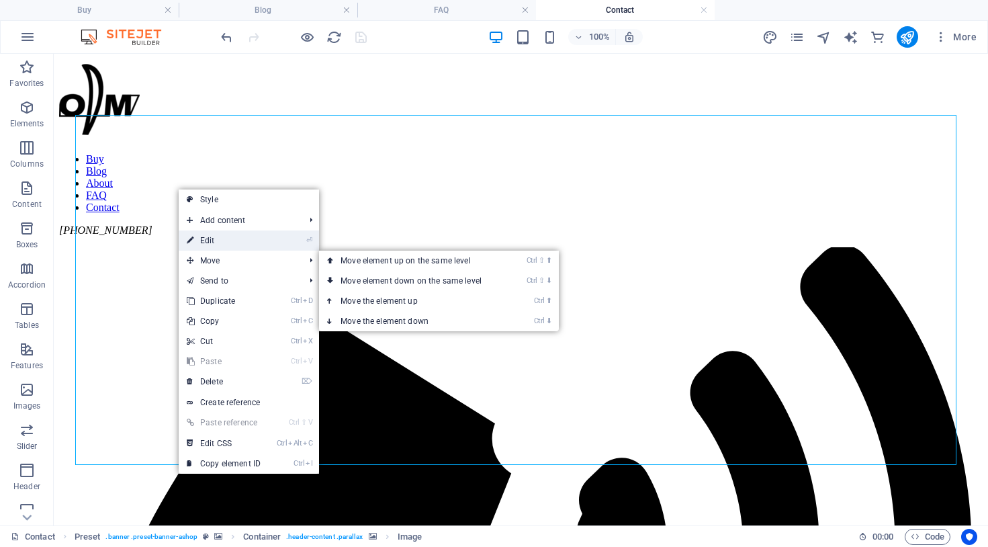
click at [228, 240] on link "⏎ Edit" at bounding box center [224, 240] width 90 height 20
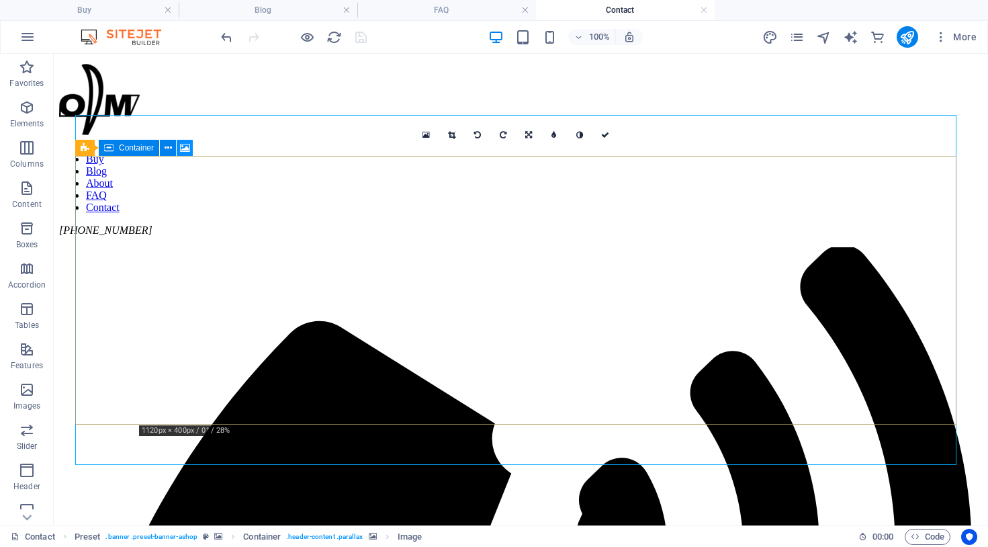
click at [187, 148] on icon at bounding box center [185, 148] width 10 height 14
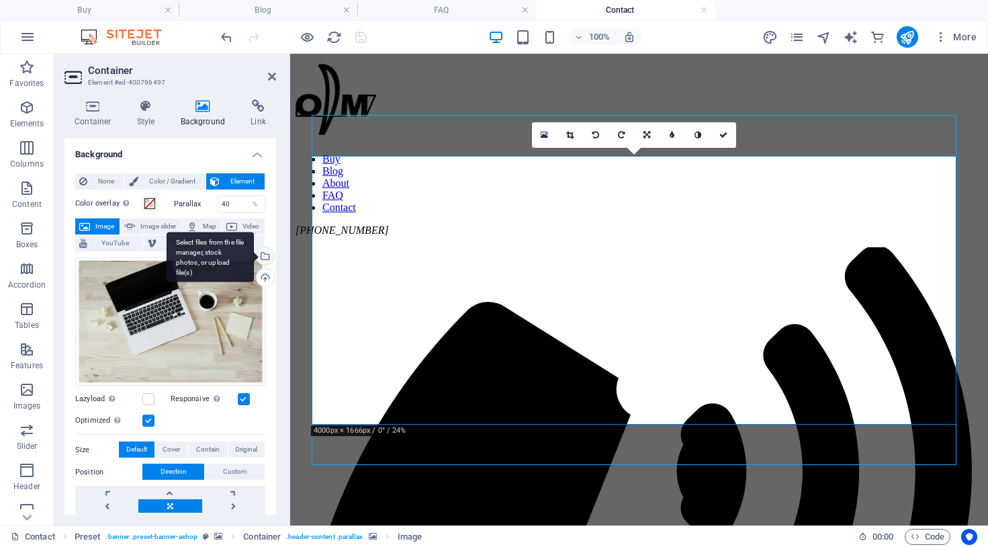
click at [265, 255] on div "Select files from the file manager, stock photos, or upload file(s)" at bounding box center [264, 257] width 20 height 20
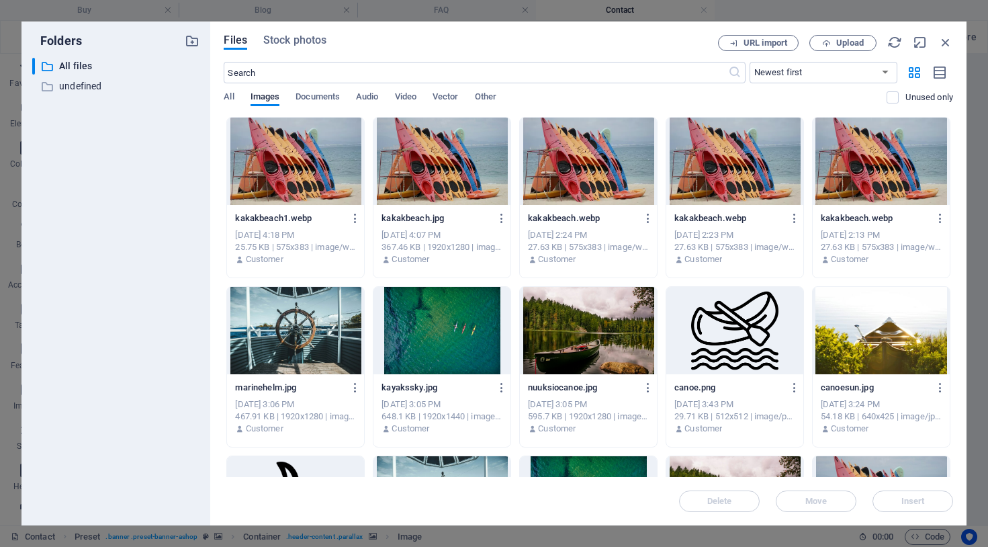
drag, startPoint x: 953, startPoint y: 179, endPoint x: 957, endPoint y: 203, distance: 24.5
click at [957, 203] on div "Files Stock photos URL import Upload ​ Newest first Oldest first Name (A-Z) Nam…" at bounding box center [588, 273] width 756 height 504
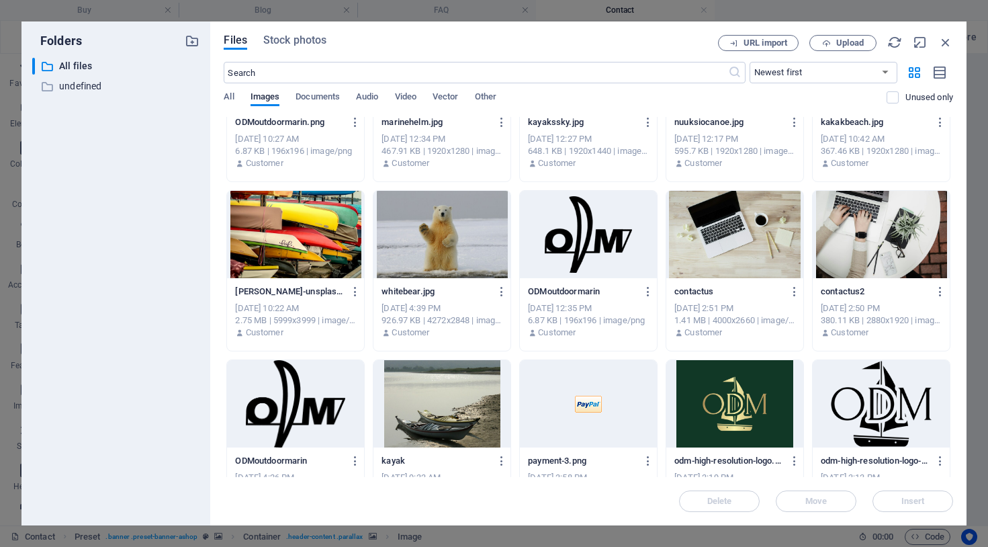
scroll to position [290, 0]
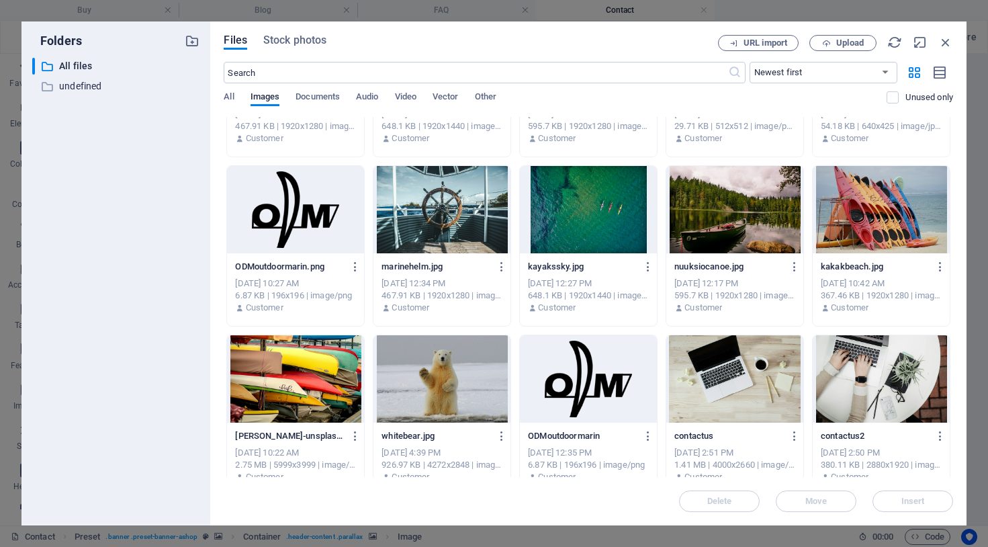
click at [776, 387] on div at bounding box center [734, 378] width 137 height 87
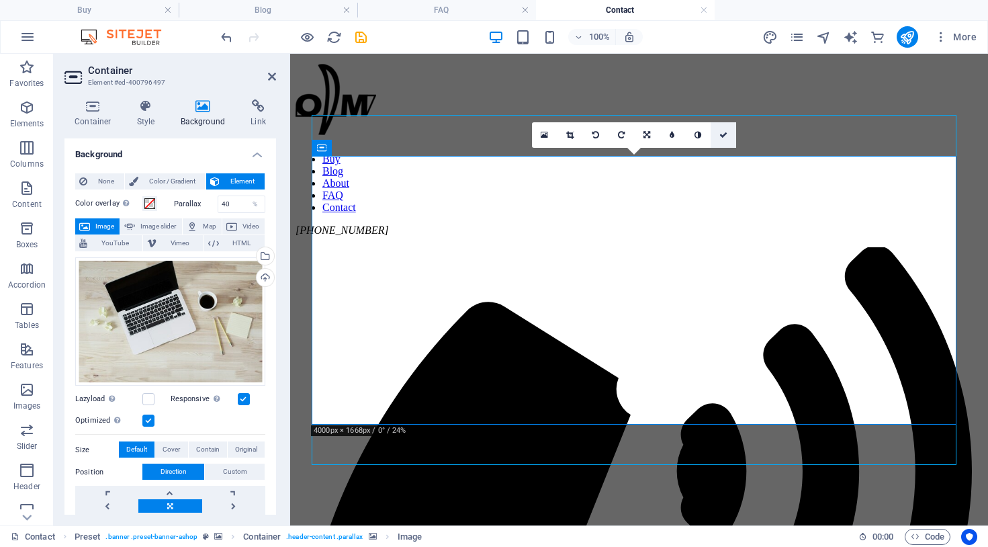
click at [721, 136] on icon at bounding box center [723, 135] width 8 height 8
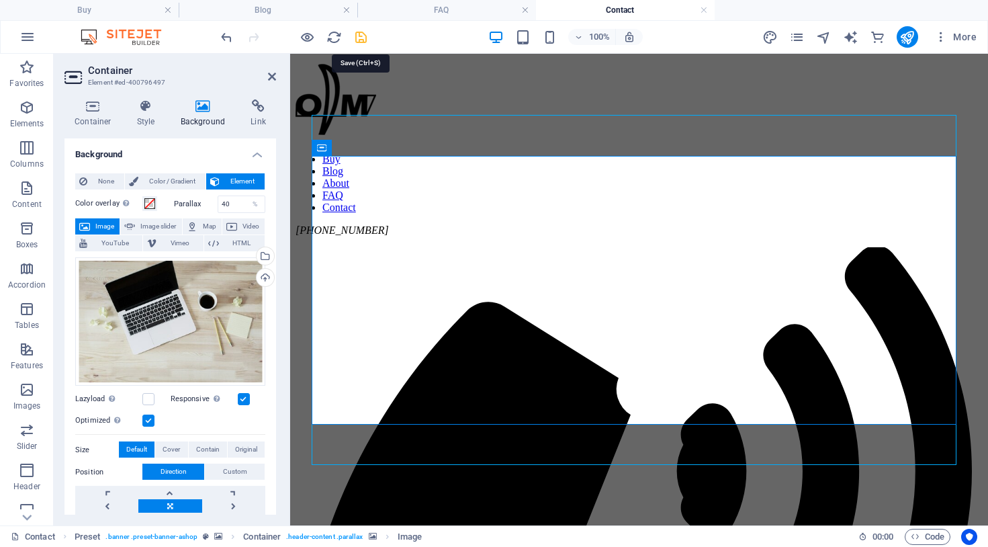
click at [359, 40] on icon "save" at bounding box center [360, 37] width 15 height 15
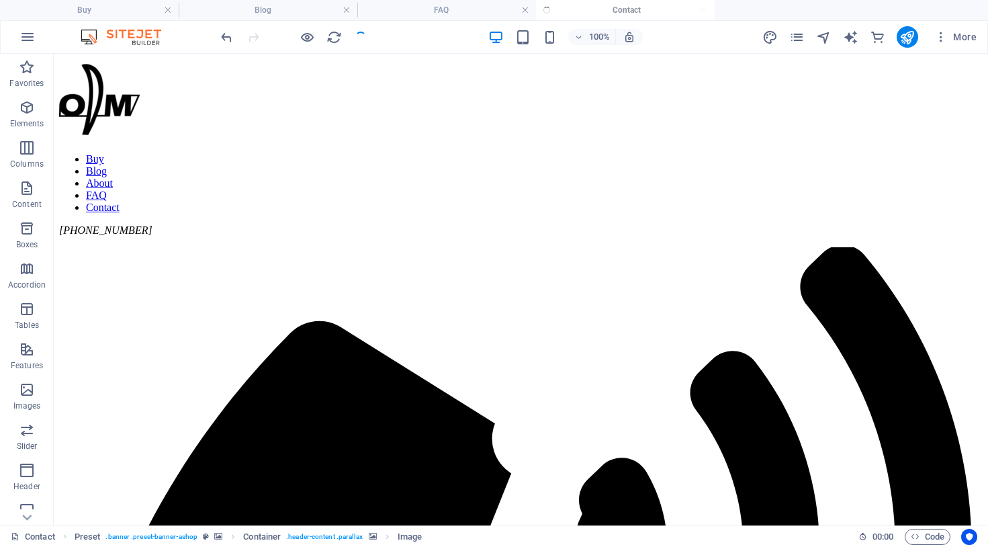
checkbox input "false"
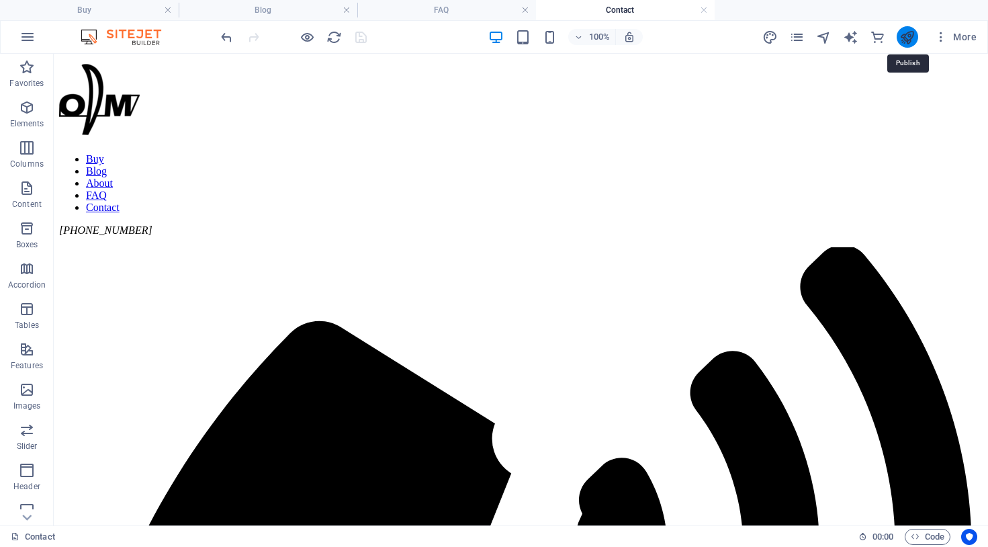
click at [906, 40] on icon "publish" at bounding box center [907, 37] width 15 height 15
